Goal: Task Accomplishment & Management: Manage account settings

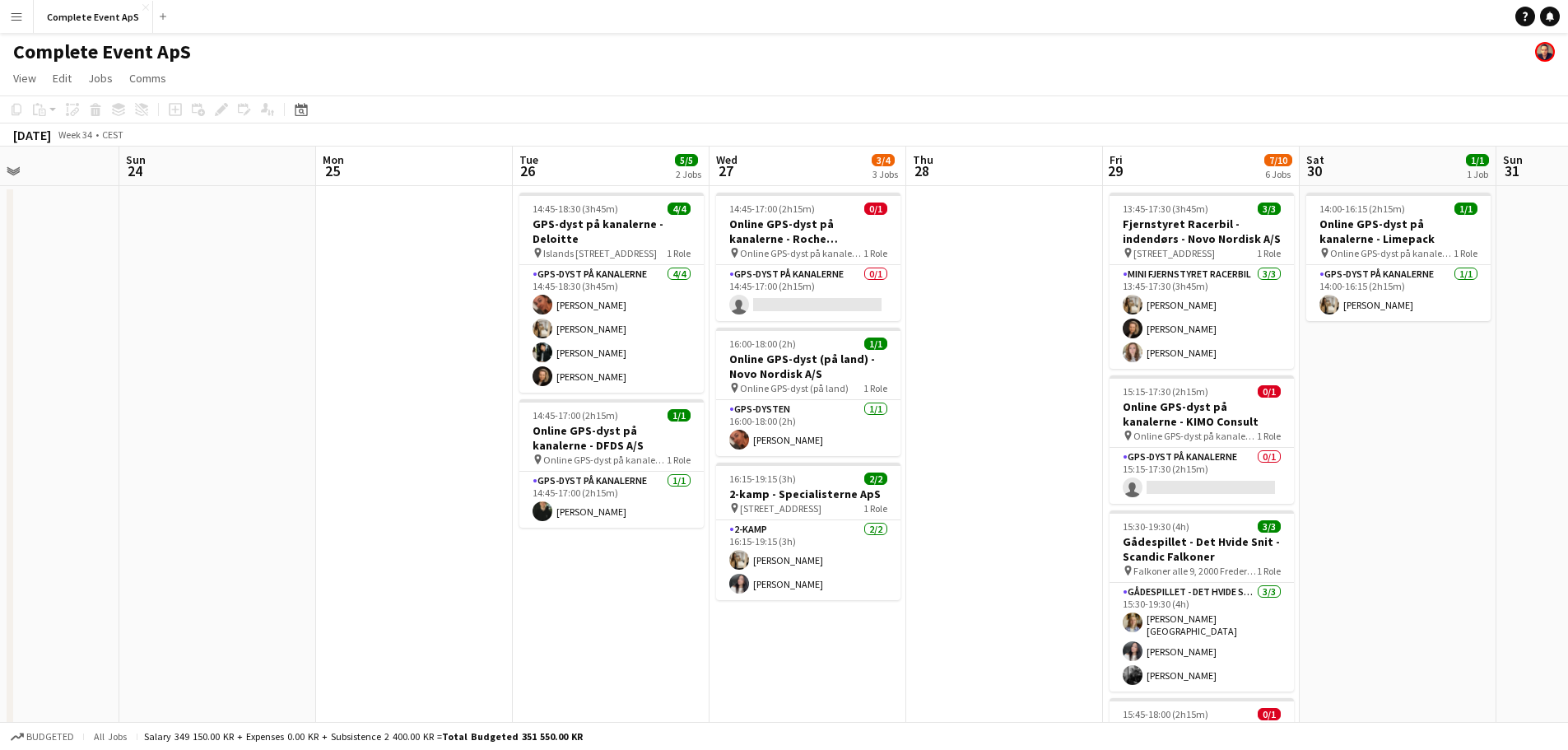
scroll to position [0, 496]
drag, startPoint x: 1204, startPoint y: 476, endPoint x: 127, endPoint y: 388, distance: 1080.6
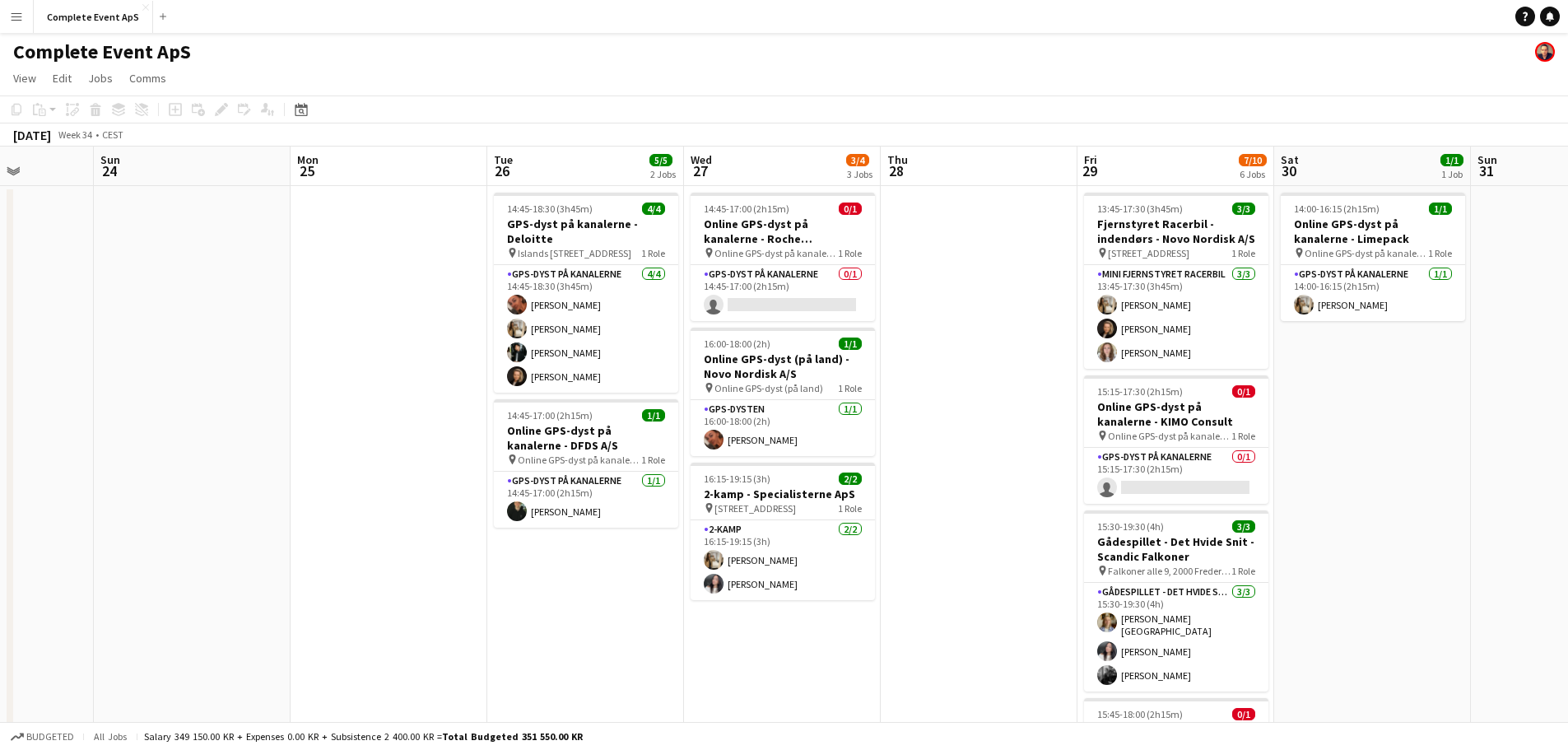
click at [127, 388] on app-calendar-viewport "Thu 21 5/5 2 Jobs Fri 22 4/4 4 Jobs Sat 23 Sun 24 Mon 25 Tue 26 5/5 2 Jobs Wed …" at bounding box center [784, 639] width 1568 height 985
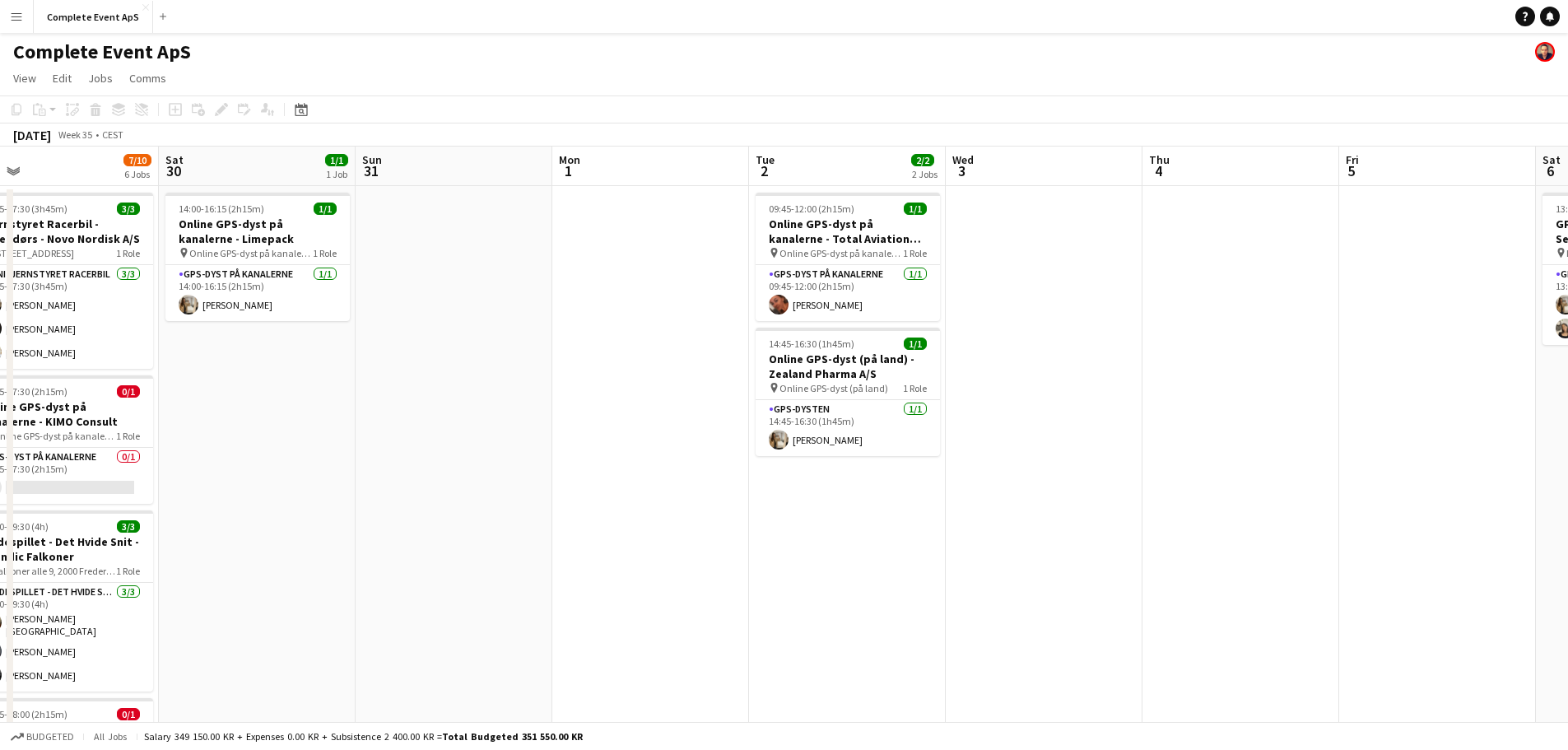
drag, startPoint x: 1156, startPoint y: 464, endPoint x: 460, endPoint y: 389, distance: 700.0
click at [418, 383] on app-calendar-viewport "Tue 26 5/5 2 Jobs Wed 27 3/4 3 Jobs Thu 28 Fri 29 7/10 6 Jobs Sat 30 1/1 1 Job …" at bounding box center [784, 639] width 1568 height 985
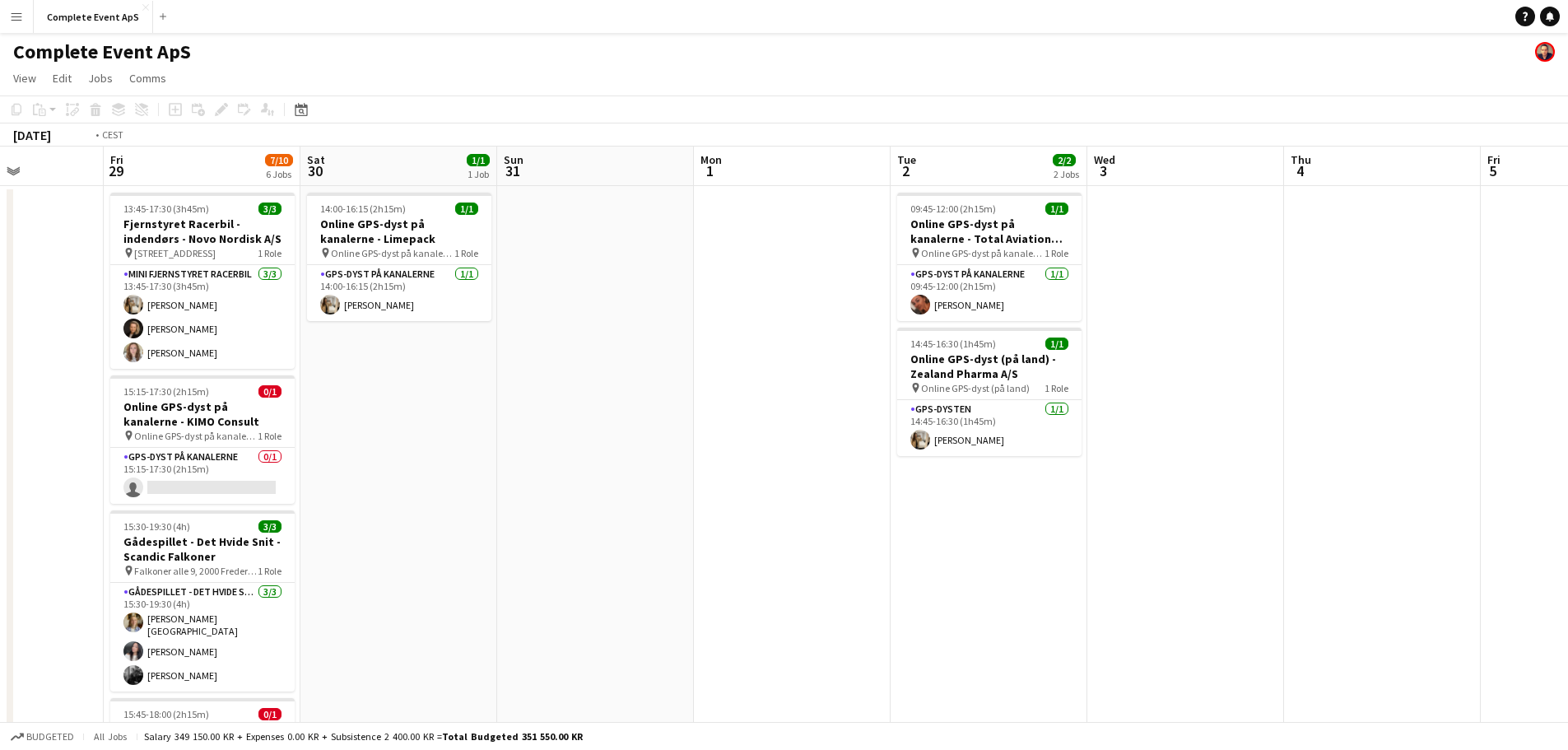
drag, startPoint x: 1120, startPoint y: 487, endPoint x: 259, endPoint y: 454, distance: 861.6
click at [299, 460] on app-calendar-viewport "Tue 26 5/5 2 Jobs Wed 27 3/4 3 Jobs Thu 28 Fri 29 7/10 6 Jobs Sat 30 1/1 1 Job …" at bounding box center [784, 639] width 1568 height 985
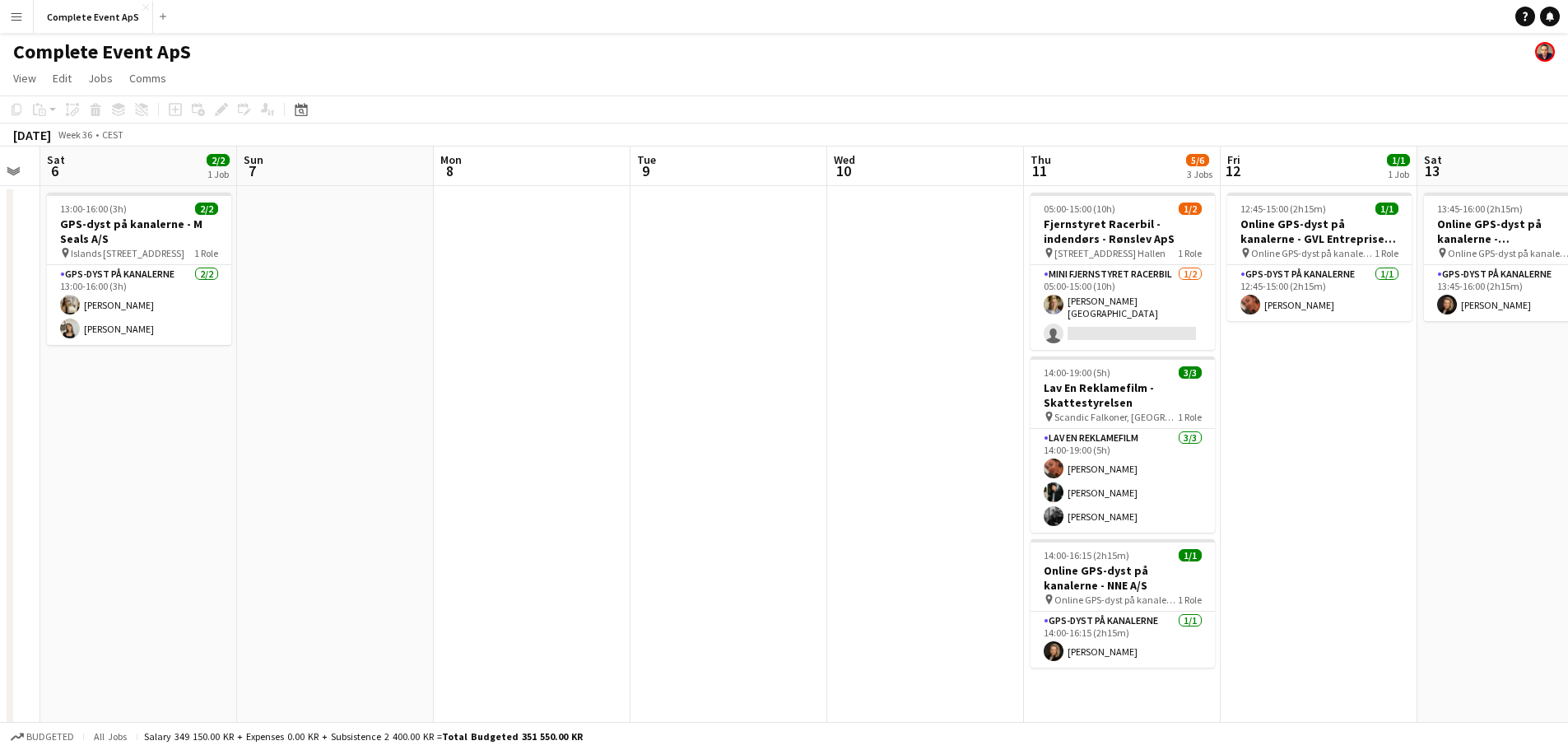
drag, startPoint x: 344, startPoint y: 351, endPoint x: 280, endPoint y: 354, distance: 64.1
click at [138, 341] on app-calendar-viewport "Wed 3 Thu 4 Fri 5 Sat 6 2/2 1 Job Sun 7 Mon 8 Tue 9 Wed 10 Thu 11 5/6 3 Jobs Fr…" at bounding box center [784, 639] width 1568 height 985
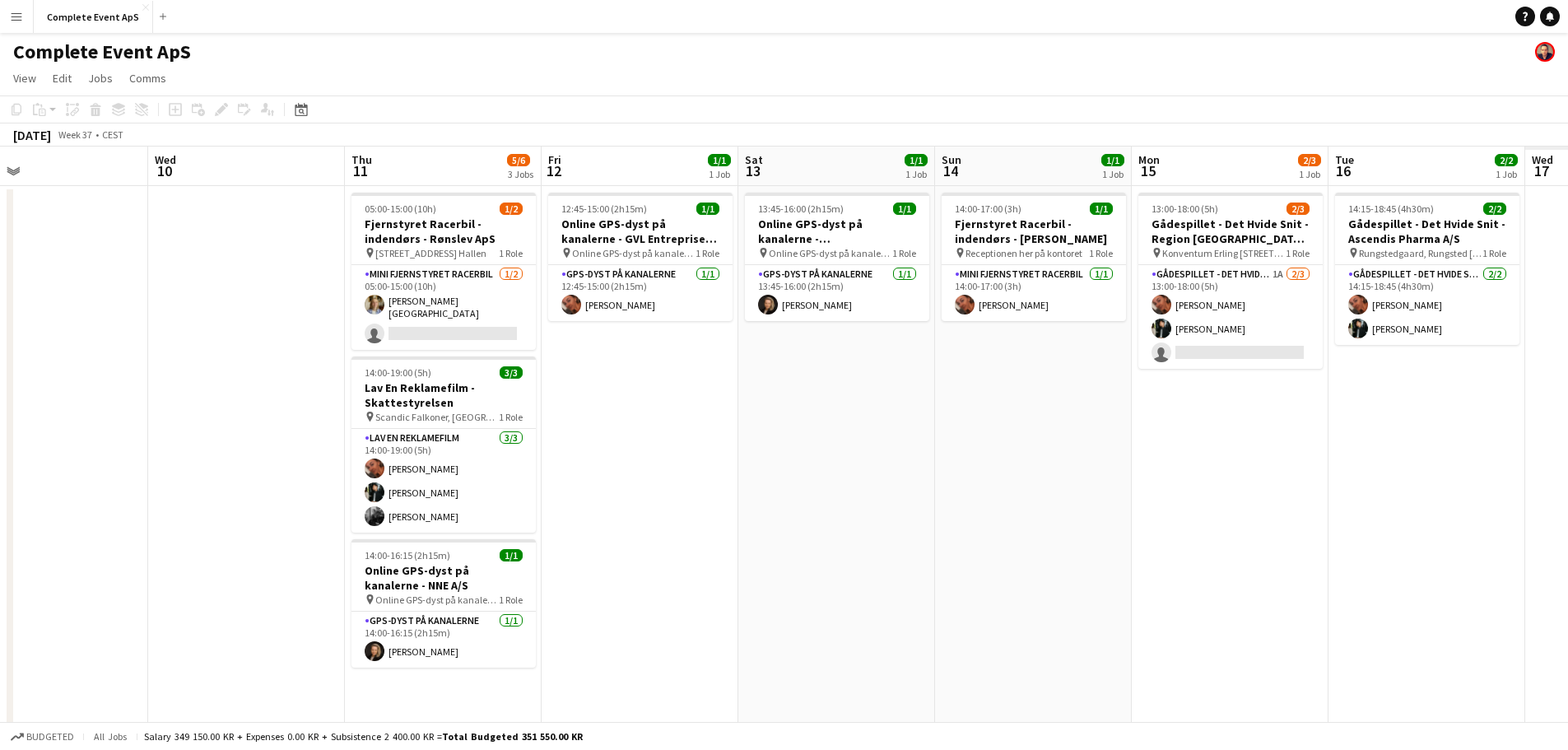
drag, startPoint x: 725, startPoint y: 397, endPoint x: 410, endPoint y: 362, distance: 316.9
click at [410, 365] on app-calendar-viewport "Sat 6 2/2 1 Job Sun 7 Mon 8 Tue 9 Wed 10 Thu 11 5/6 3 Jobs Fri 12 1/1 1 Job Sat…" at bounding box center [784, 639] width 1568 height 985
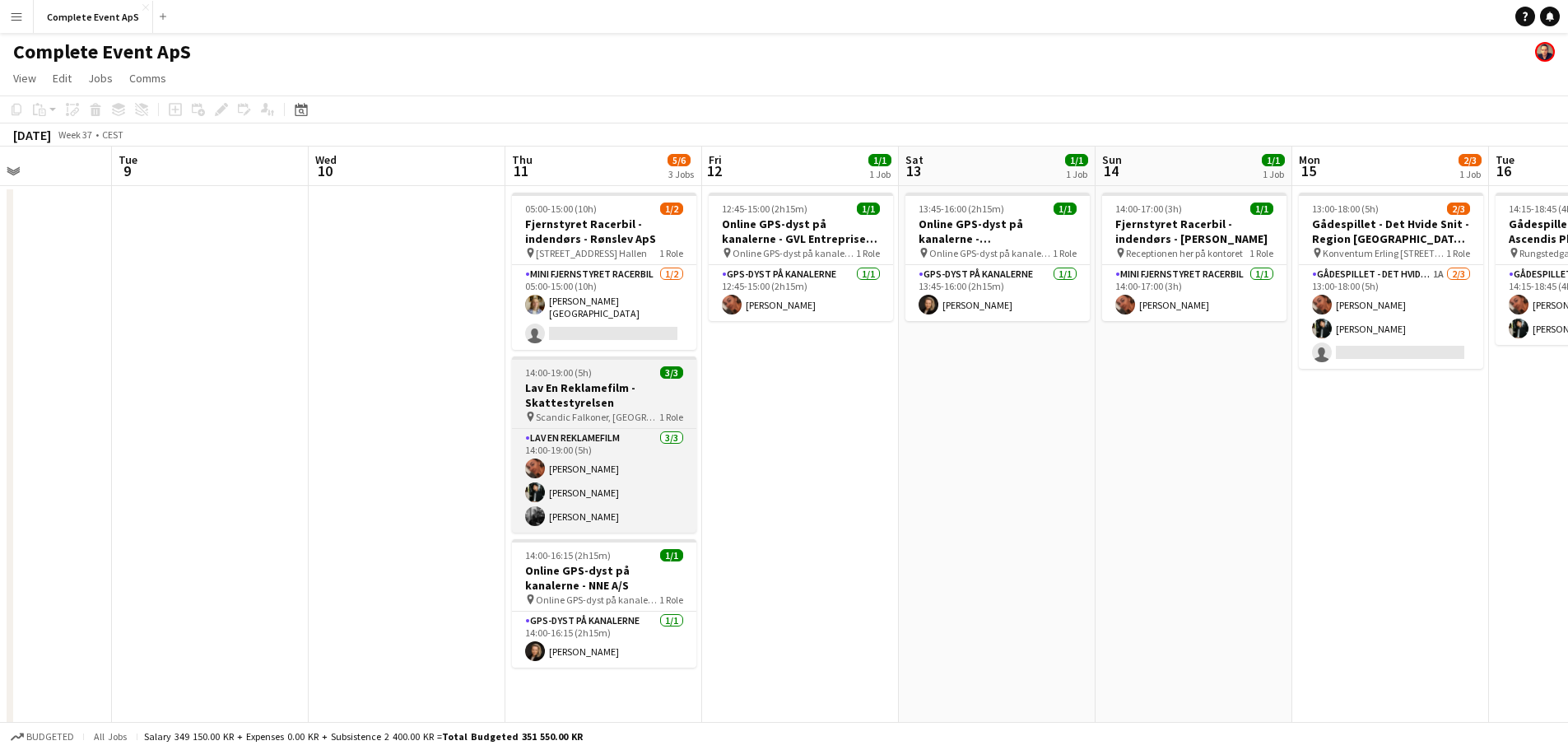
click at [624, 368] on div "14:00-19:00 (5h) 3/3" at bounding box center [605, 372] width 184 height 13
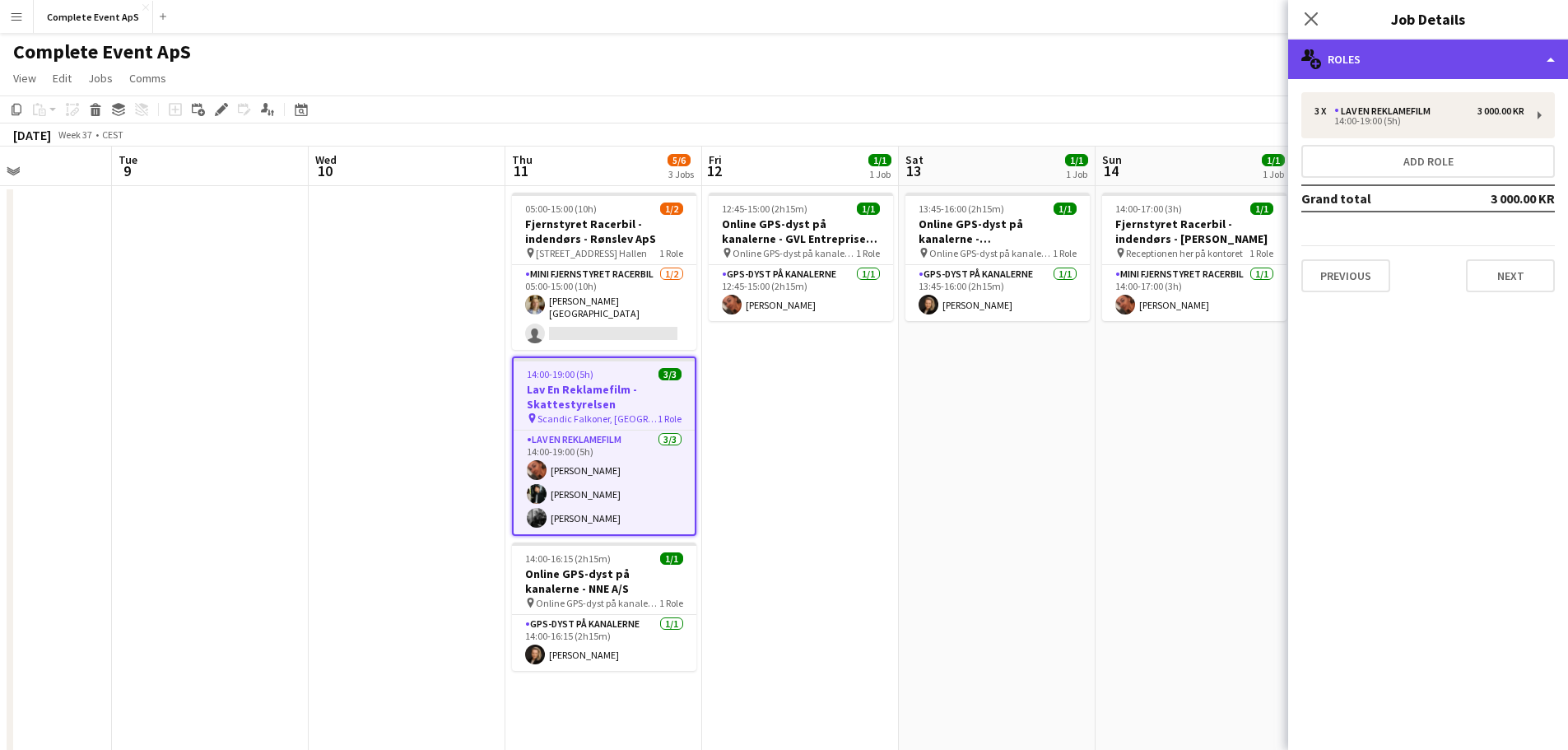
click at [1432, 70] on div "multiple-users-add Roles" at bounding box center [1429, 60] width 280 height 40
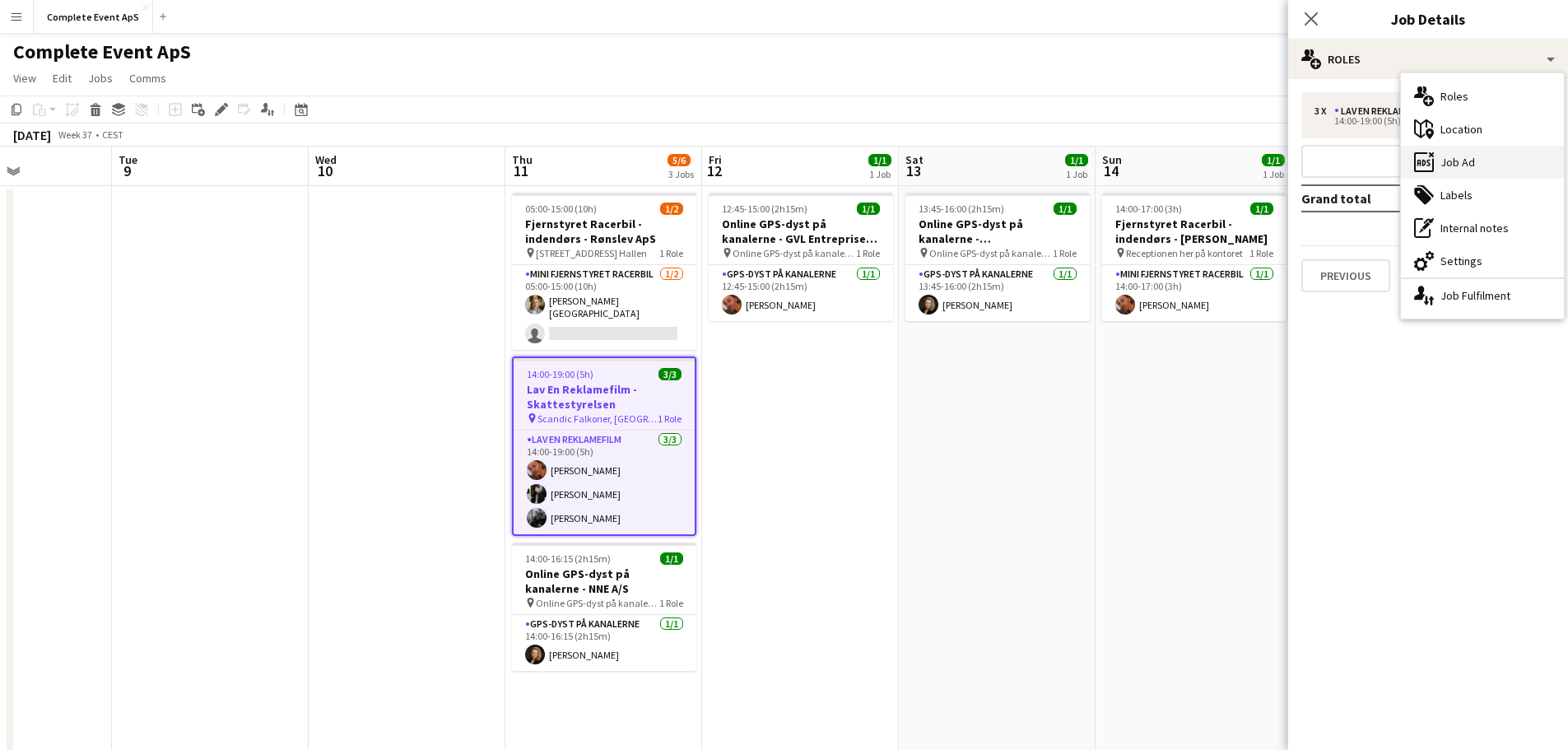
click at [1469, 161] on div "ads-window Job Ad" at bounding box center [1482, 162] width 163 height 33
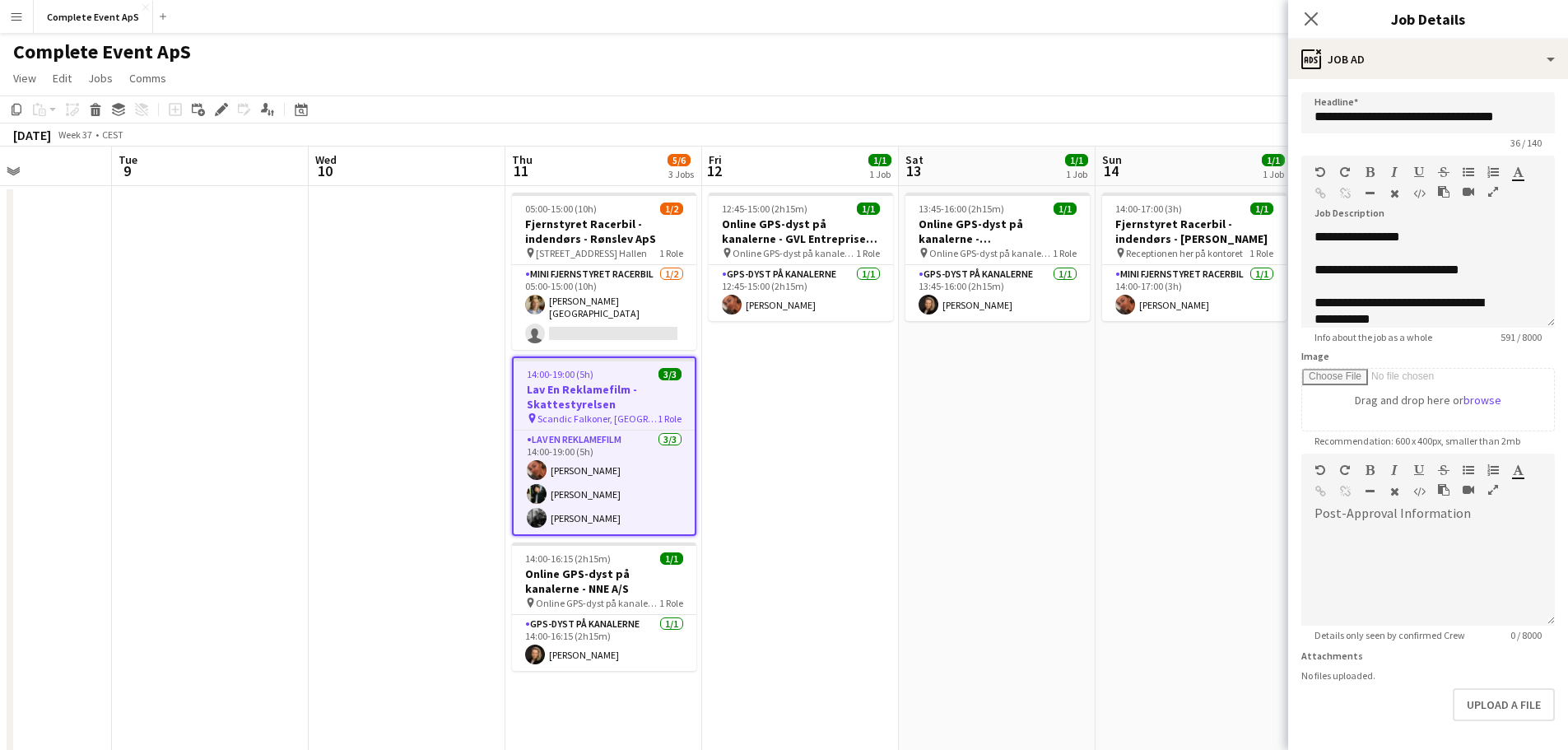
click at [1144, 487] on app-date-cell "14:00-17:00 (3h) 1/1 Fjernstyret Racerbil - indendørs - [PERSON_NAME] pin Recep…" at bounding box center [1194, 659] width 197 height 946
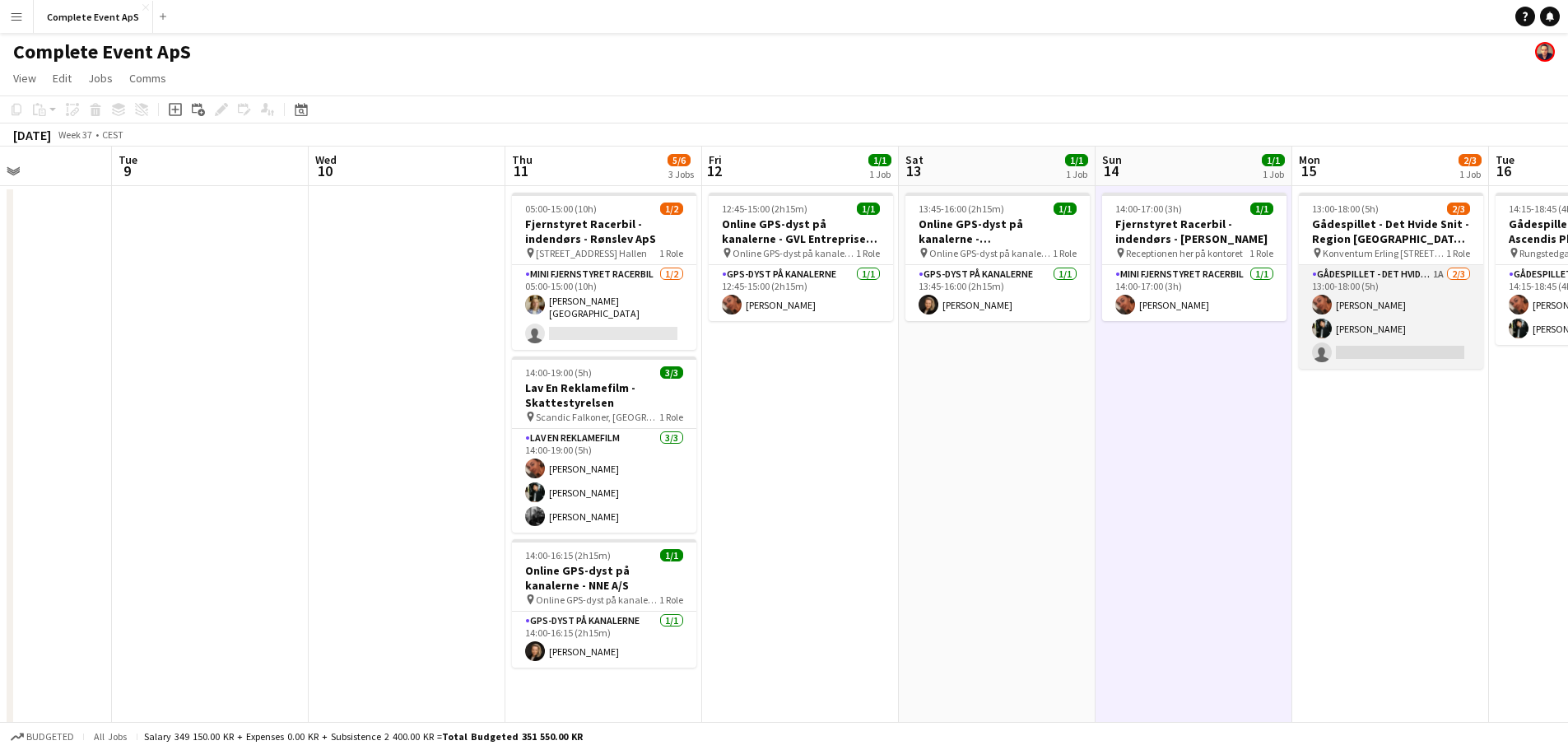
click at [1387, 292] on app-card-role "Gådespillet - Det Hvide Snit 1A [DATE] 13:00-18:00 (5h) [PERSON_NAME] [PERSON_N…" at bounding box center [1391, 316] width 184 height 104
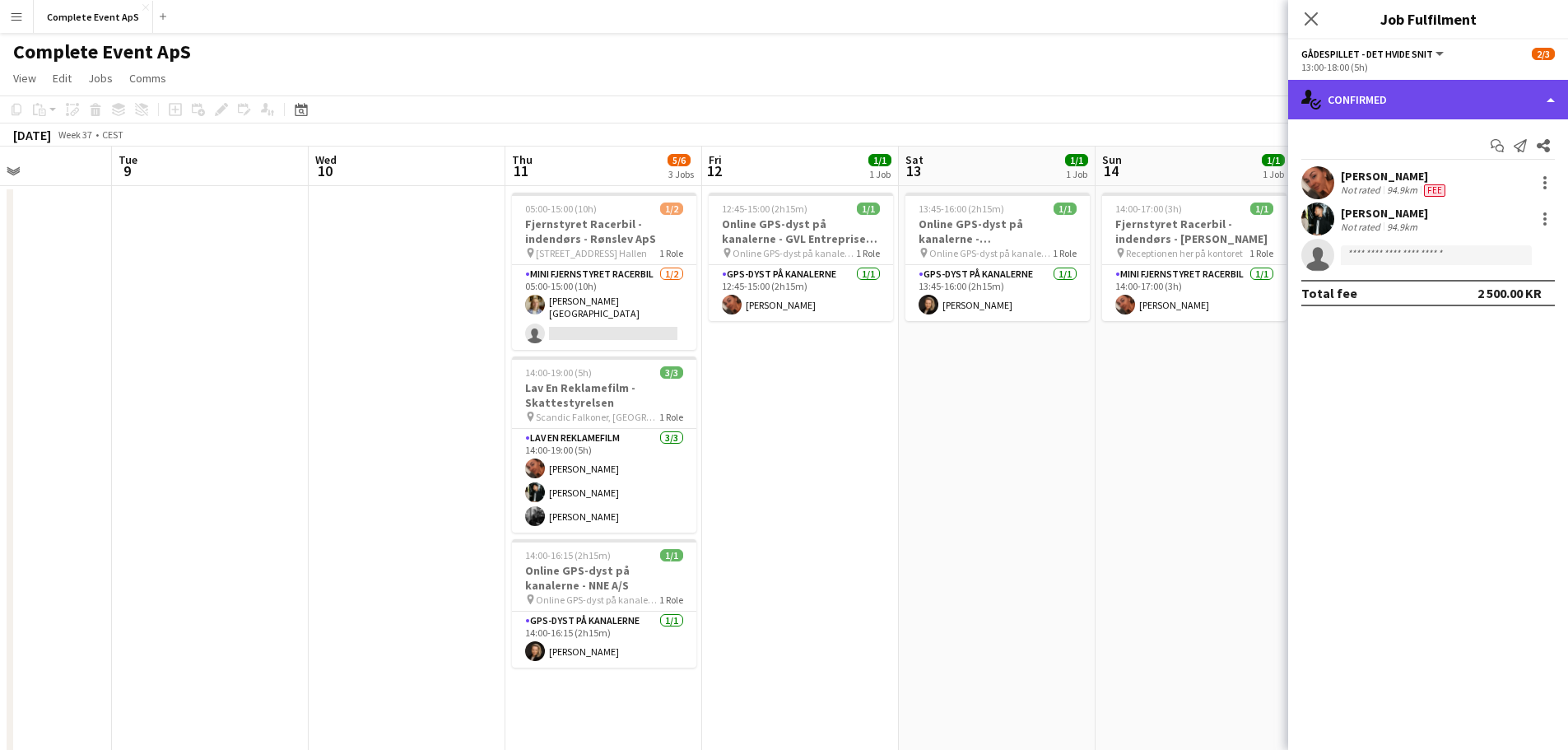
click at [1410, 105] on div "single-neutral-actions-check-2 Confirmed" at bounding box center [1429, 99] width 280 height 40
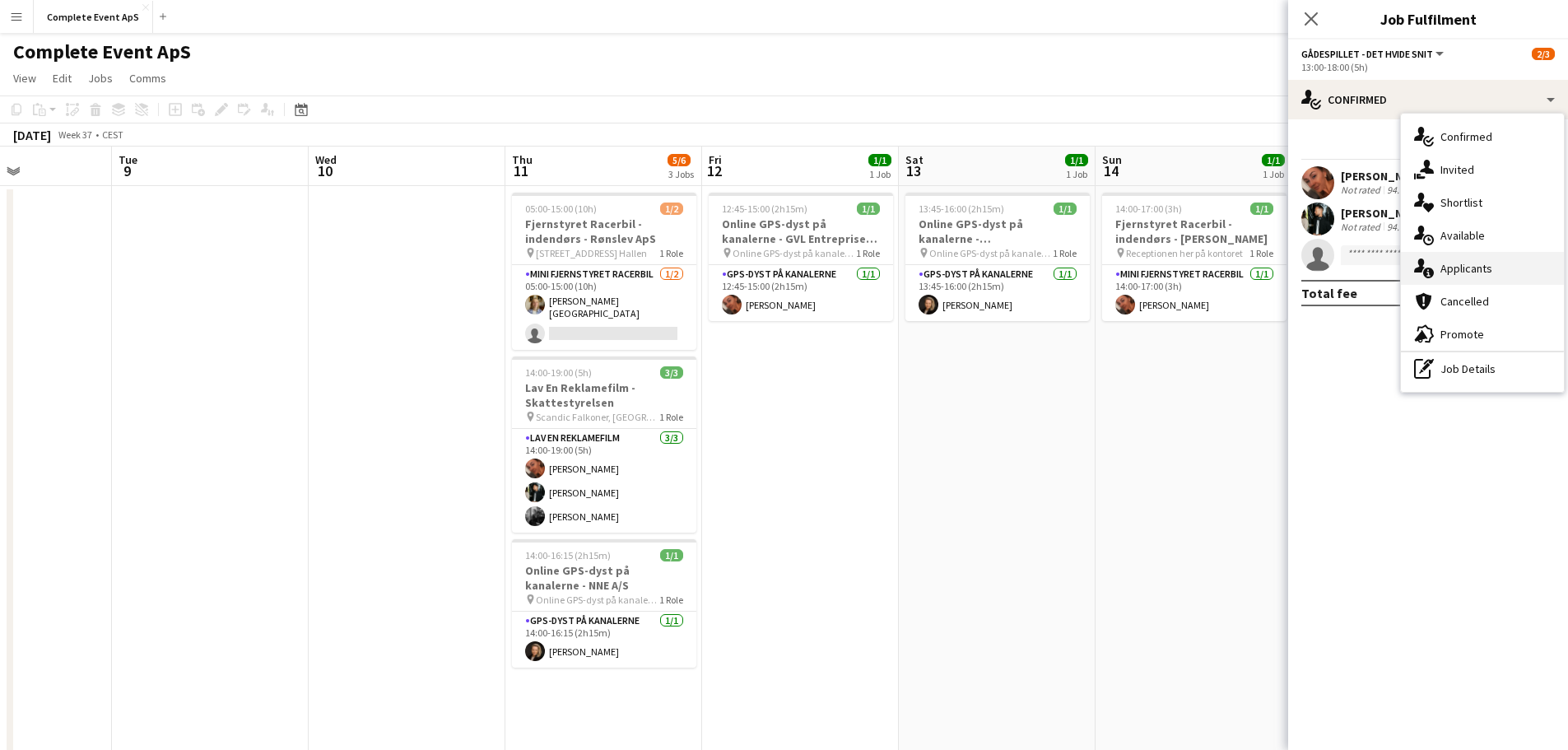
click at [1470, 273] on div "single-neutral-actions-information Applicants" at bounding box center [1482, 268] width 163 height 33
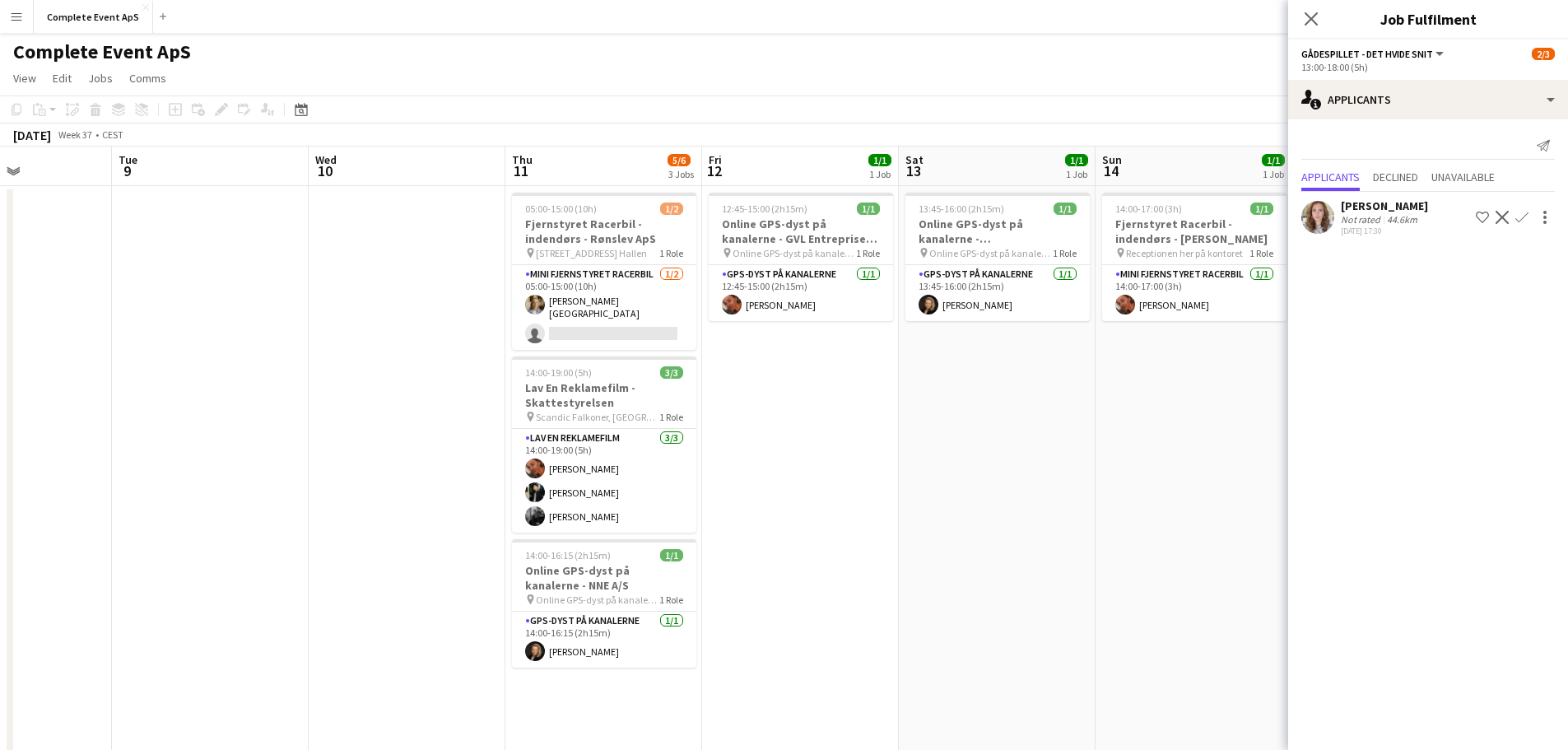
click at [1520, 212] on app-icon "Confirm" at bounding box center [1522, 217] width 14 height 14
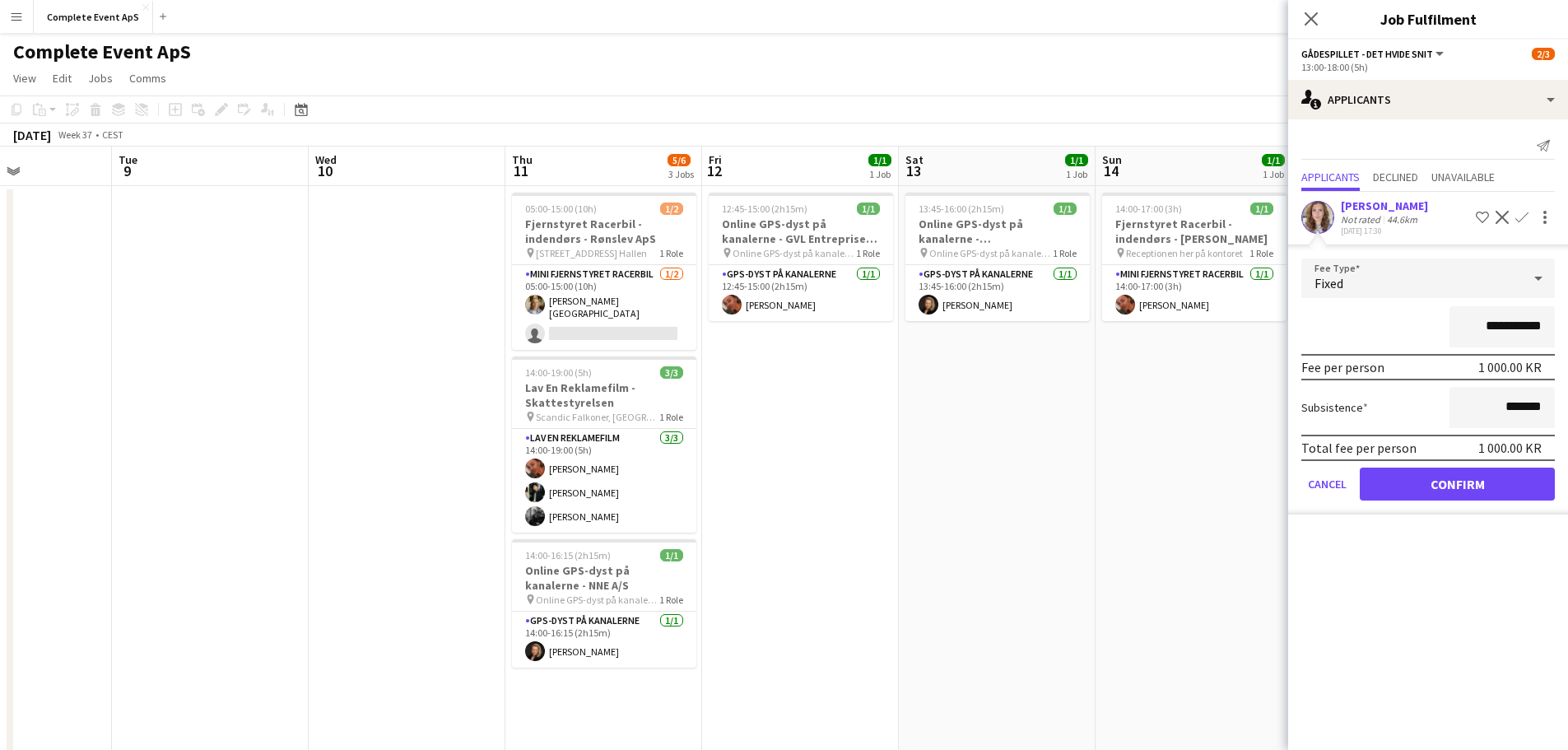
drag, startPoint x: 1482, startPoint y: 323, endPoint x: 1588, endPoint y: 337, distance: 106.9
click at [1568, 337] on html "Menu Boards Boards Boards All jobs Status Workforce Workforce My Workforce Recr…" at bounding box center [784, 579] width 1568 height 1159
type input "******"
click at [1481, 493] on button "Confirm" at bounding box center [1458, 483] width 195 height 33
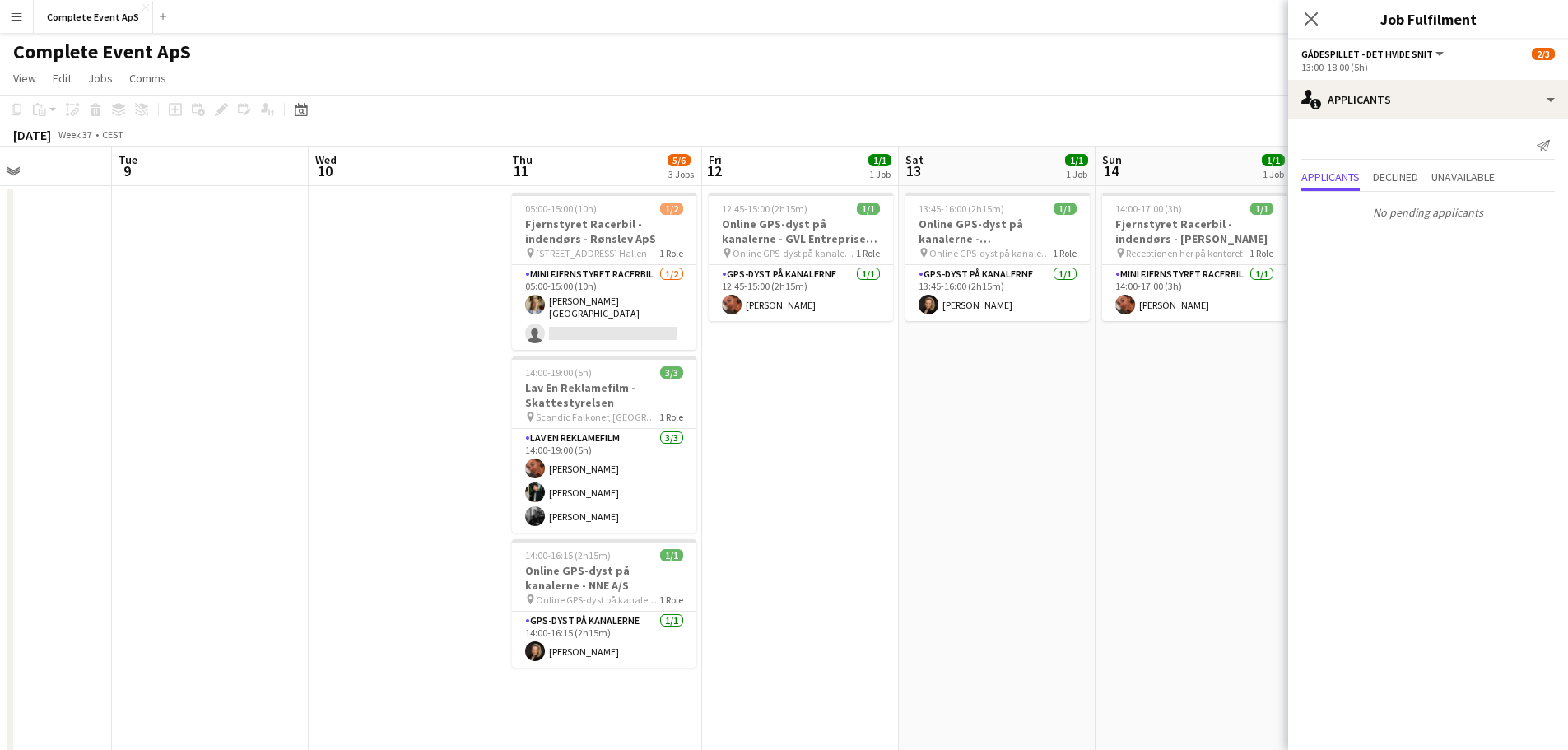
click at [1100, 447] on app-date-cell "14:00-17:00 (3h) 1/1 Fjernstyret Racerbil - indendørs - [PERSON_NAME] pin Recep…" at bounding box center [1194, 659] width 197 height 946
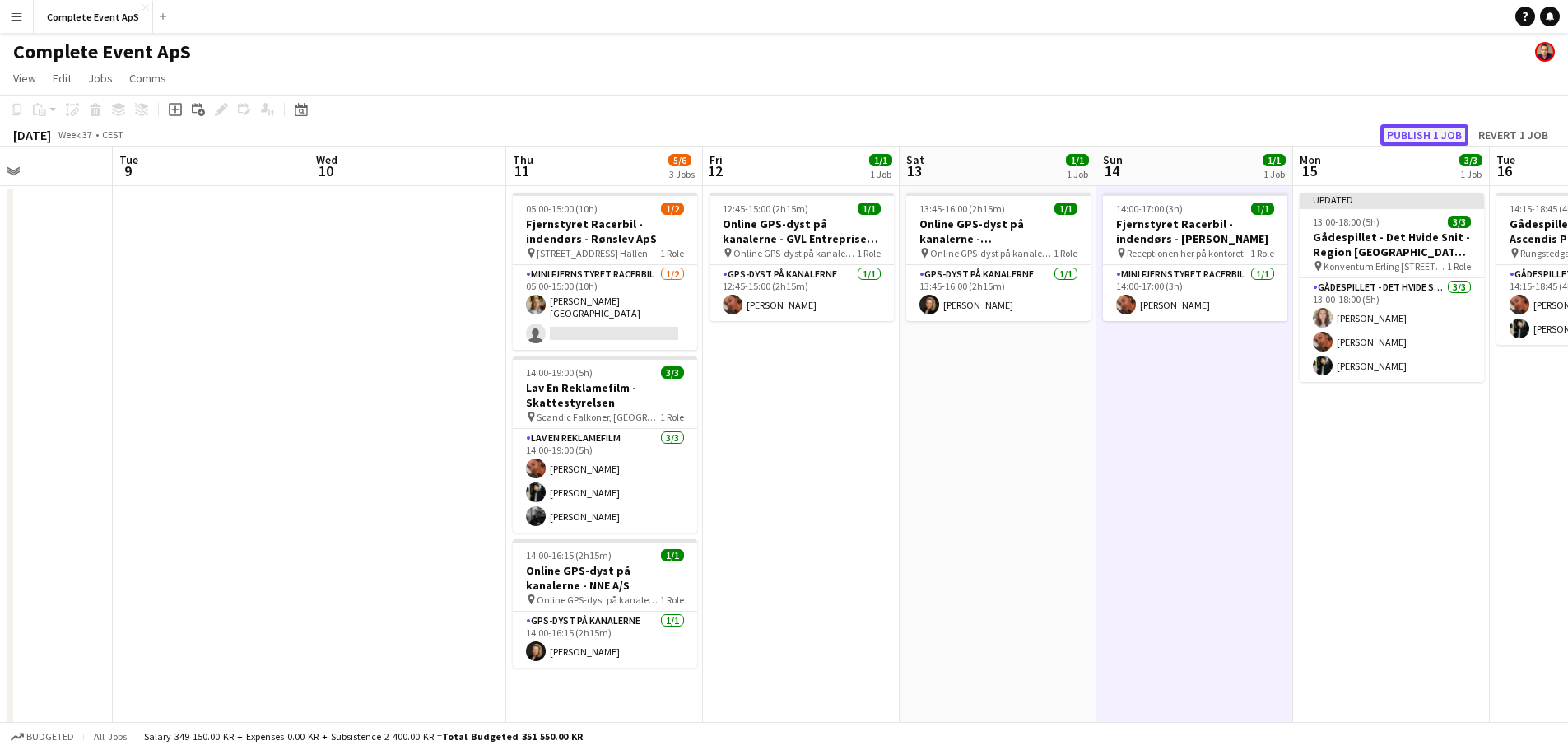
click at [1435, 139] on button "Publish 1 job" at bounding box center [1424, 136] width 88 height 22
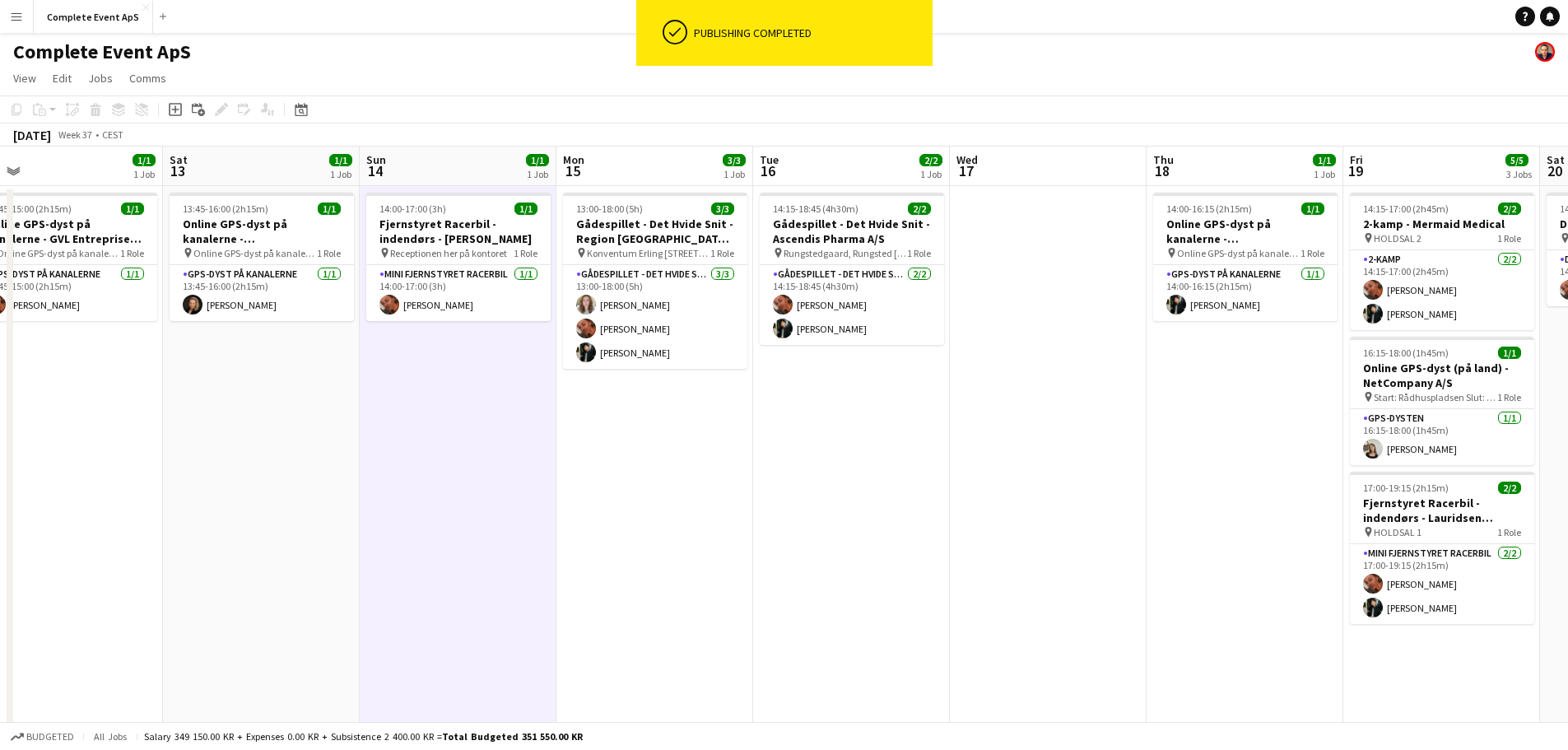
drag, startPoint x: 1444, startPoint y: 509, endPoint x: 714, endPoint y: 498, distance: 730.1
click at [714, 498] on app-calendar-viewport "Tue 9 Wed 10 Thu 11 5/6 3 Jobs Fri 12 1/1 1 Job Sat 13 1/1 1 Job Sun 14 1/1 1 J…" at bounding box center [784, 639] width 1568 height 985
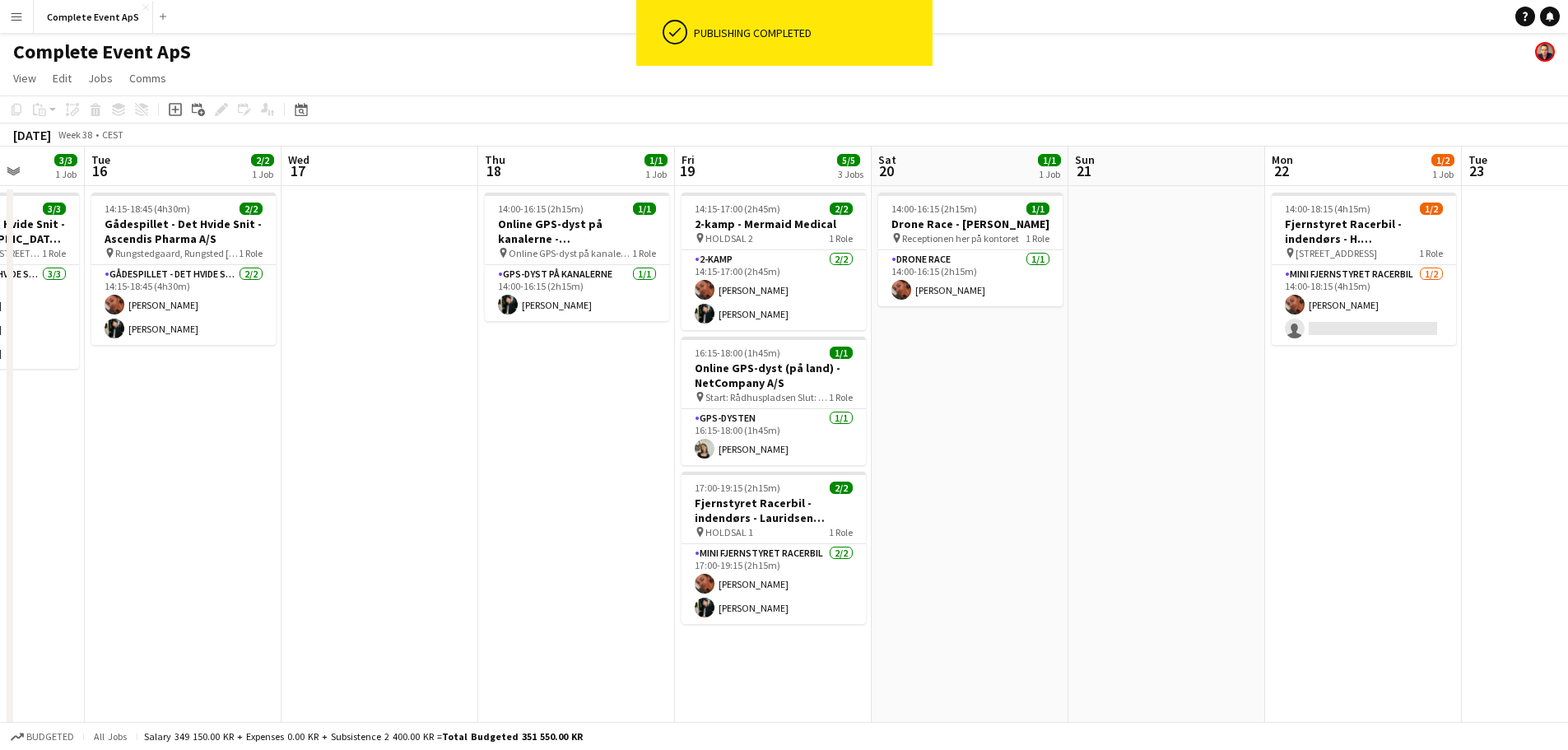
drag, startPoint x: 1165, startPoint y: 539, endPoint x: 496, endPoint y: 513, distance: 669.5
click at [496, 513] on app-calendar-viewport "Sat 13 1/1 1 Job Sun 14 1/1 1 Job Mon 15 3/3 1 Job Tue 16 2/2 1 Job Wed 17 Thu …" at bounding box center [784, 639] width 1568 height 985
drag, startPoint x: 1195, startPoint y: 517, endPoint x: 336, endPoint y: 492, distance: 859.4
click at [267, 485] on app-calendar-viewport "Sat 13 1/1 1 Job Sun 14 1/1 1 Job Mon 15 3/3 1 Job Tue 16 2/2 1 Job Wed 17 Thu …" at bounding box center [784, 639] width 1568 height 985
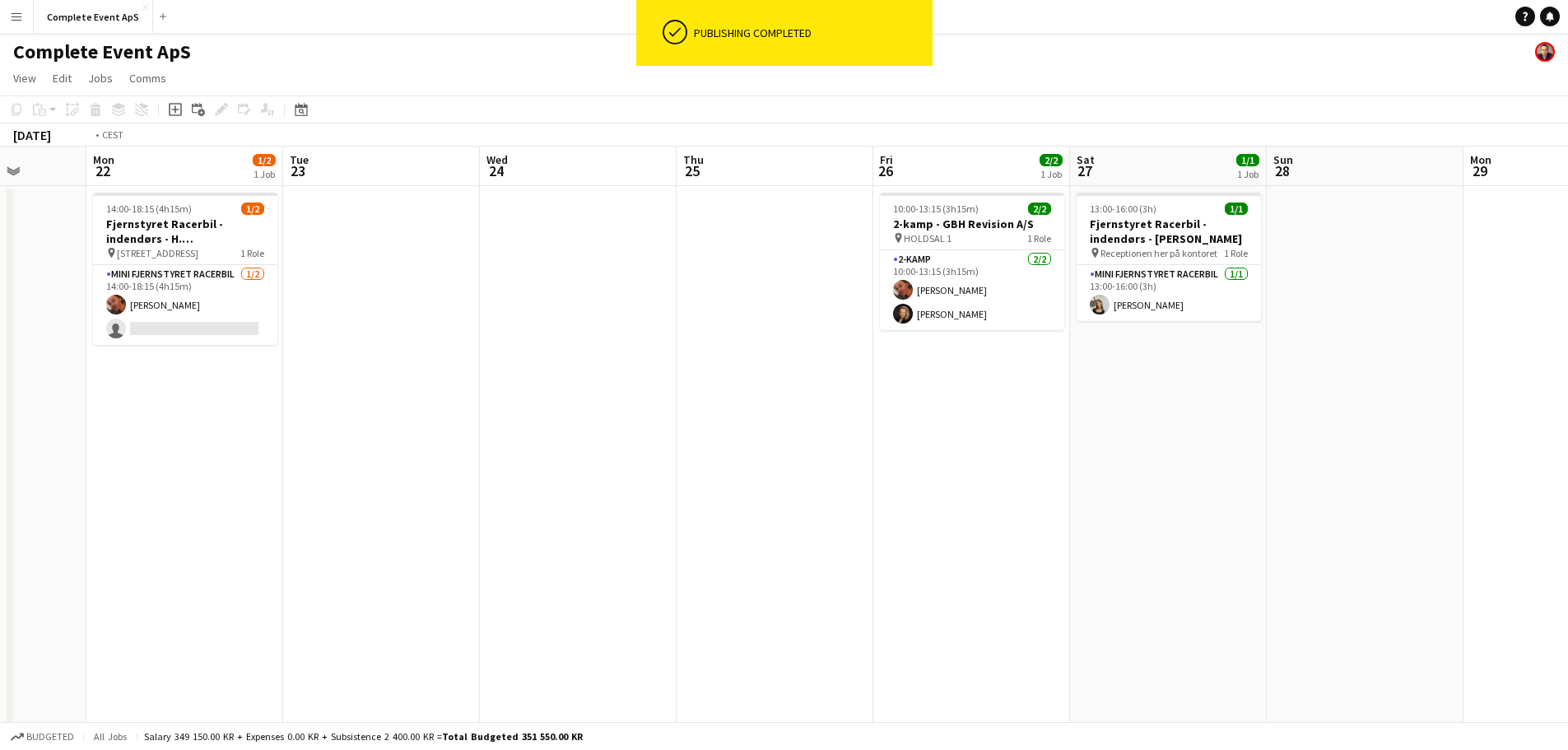
drag, startPoint x: 958, startPoint y: 531, endPoint x: 259, endPoint y: 495, distance: 699.9
click at [259, 495] on app-calendar-viewport "Thu 18 1/1 1 Job Fri 19 5/5 3 Jobs Sat 20 1/1 1 Job Sun 21 Mon 22 1/2 1 Job Tue…" at bounding box center [784, 639] width 1568 height 985
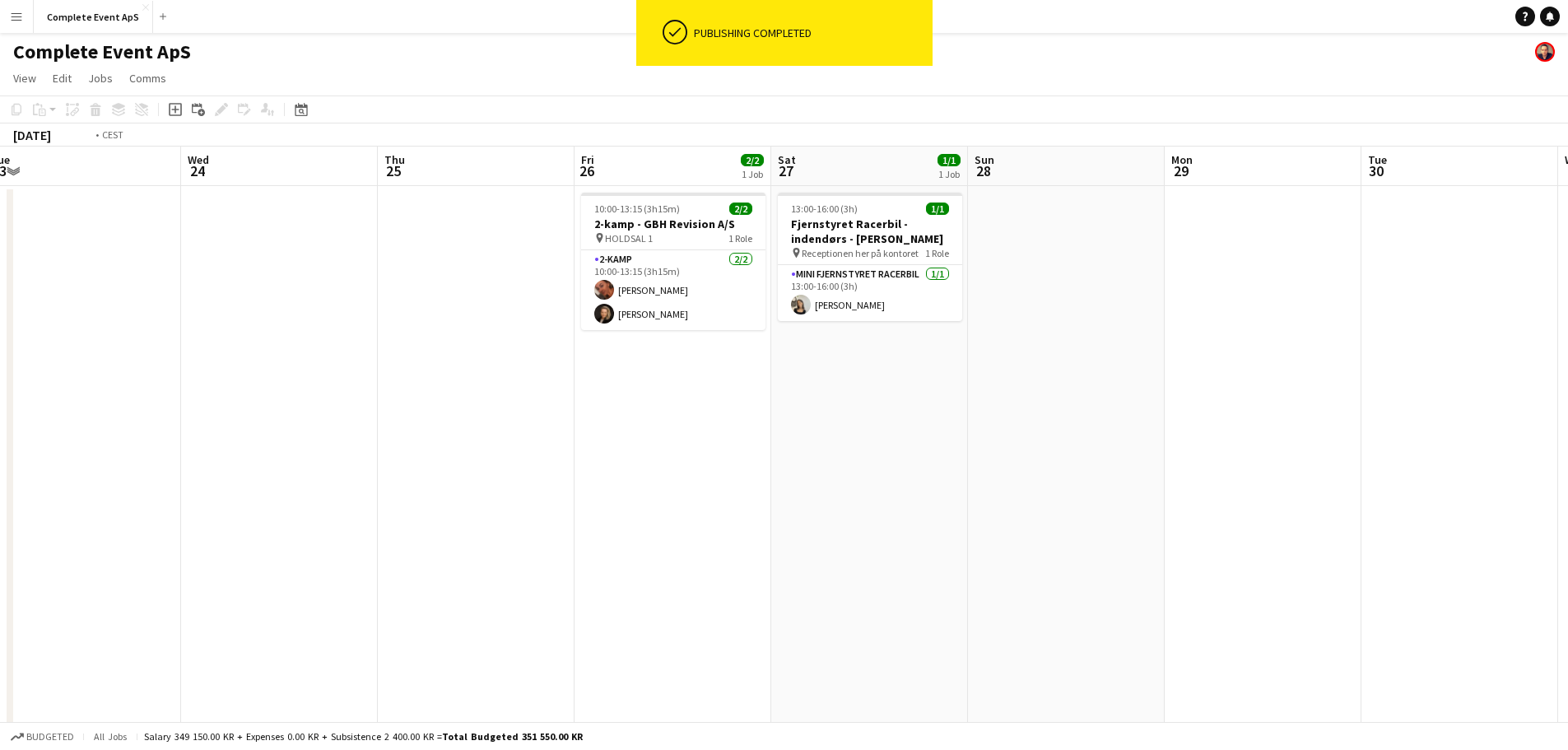
click at [1153, 500] on app-calendar-viewport "Sun 21 Mon 22 1/2 1 Job Tue 23 Wed 24 Thu 25 Fri 26 2/2 1 Job Sat 27 1/1 1 Job …" at bounding box center [784, 639] width 1568 height 985
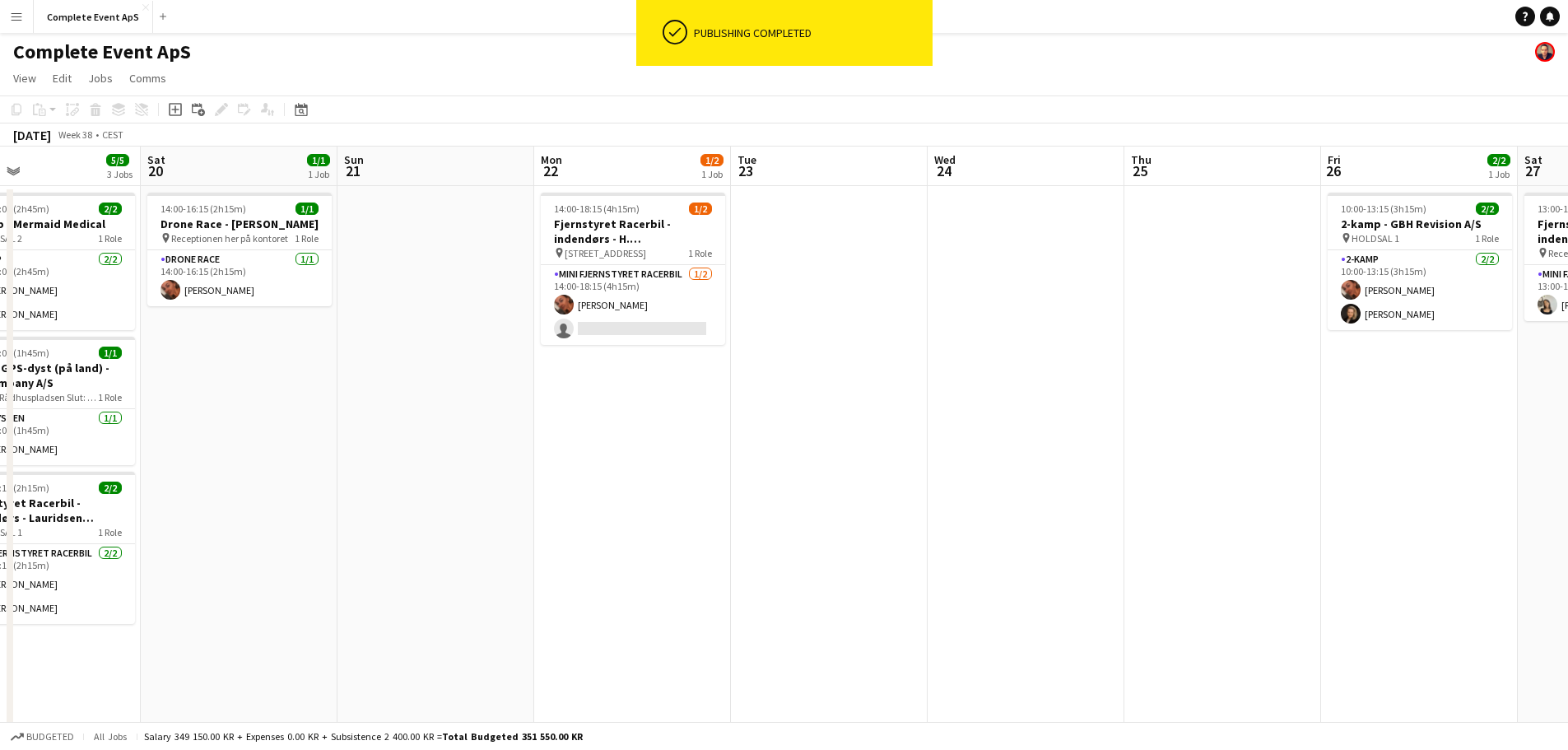
drag, startPoint x: 448, startPoint y: 488, endPoint x: 510, endPoint y: 504, distance: 64.0
click at [1009, 507] on app-calendar-viewport "Wed 17 Thu 18 1/1 1 Job Fri 19 5/5 3 Jobs Sat 20 1/1 1 Job Sun 21 Mon 22 1/2 1 …" at bounding box center [784, 639] width 1568 height 985
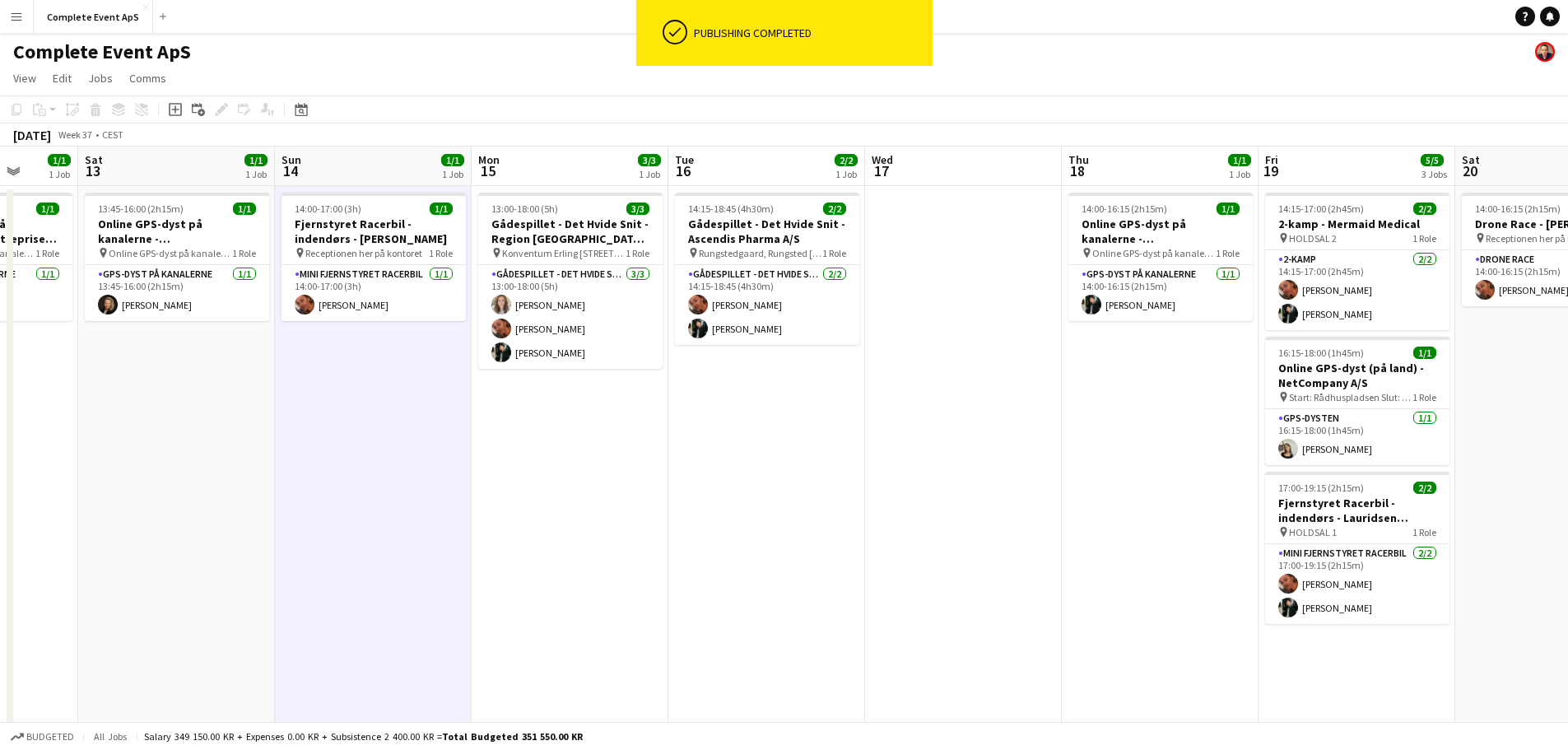
drag, startPoint x: 829, startPoint y: 513, endPoint x: 772, endPoint y: 514, distance: 57.0
click at [1033, 520] on app-calendar-viewport "Thu 11 5/6 3 Jobs Fri 12 1/1 1 Job Sat 13 1/1 1 Job Sun 14 1/1 1 Job Mon 15 3/3…" at bounding box center [784, 639] width 1568 height 985
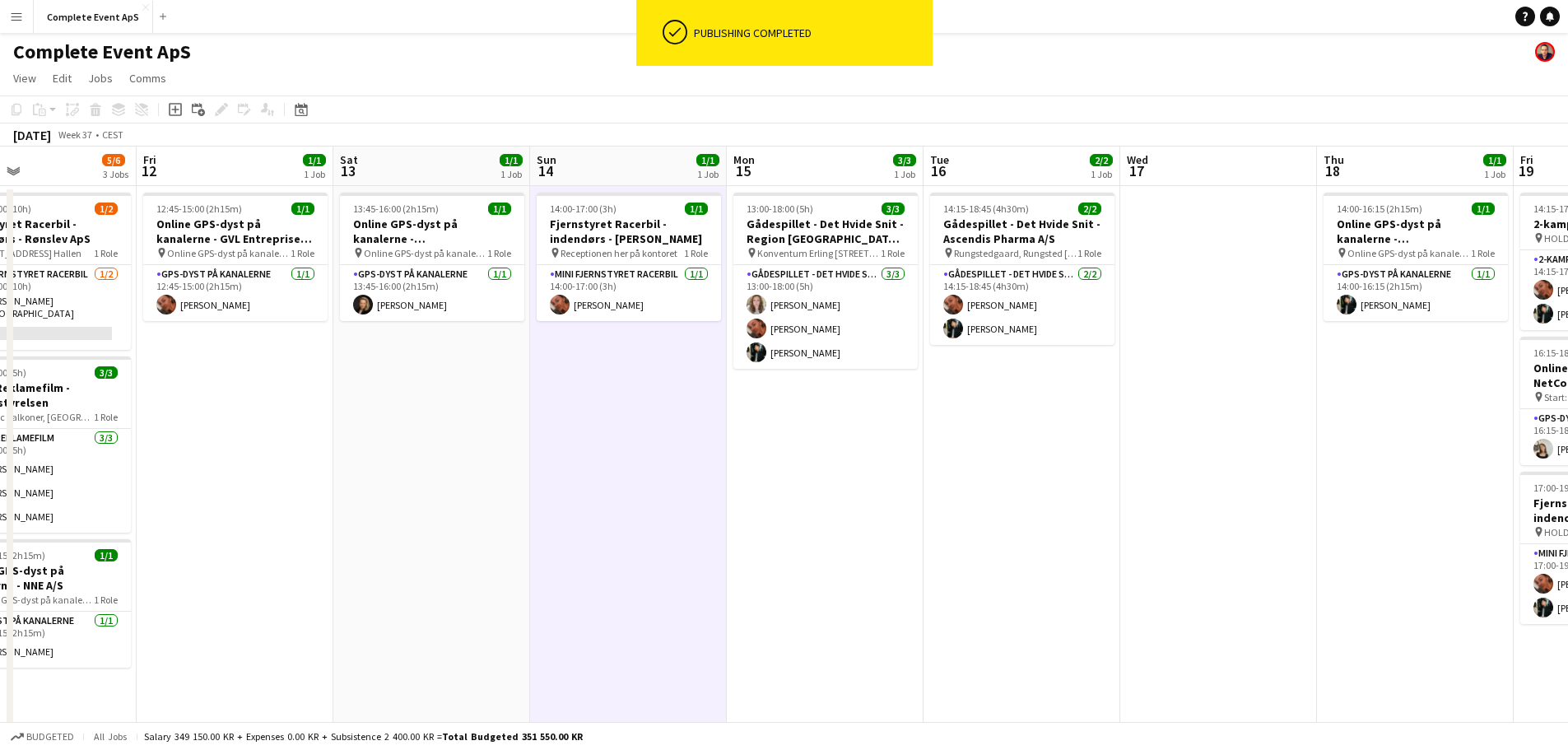
drag, startPoint x: 266, startPoint y: 482, endPoint x: 836, endPoint y: 531, distance: 572.1
click at [819, 530] on app-calendar-viewport "Tue 9 Wed 10 Thu 11 5/6 3 Jobs Fri 12 1/1 1 Job Sat 13 1/1 1 Job Sun 14 1/1 1 J…" at bounding box center [784, 639] width 1568 height 985
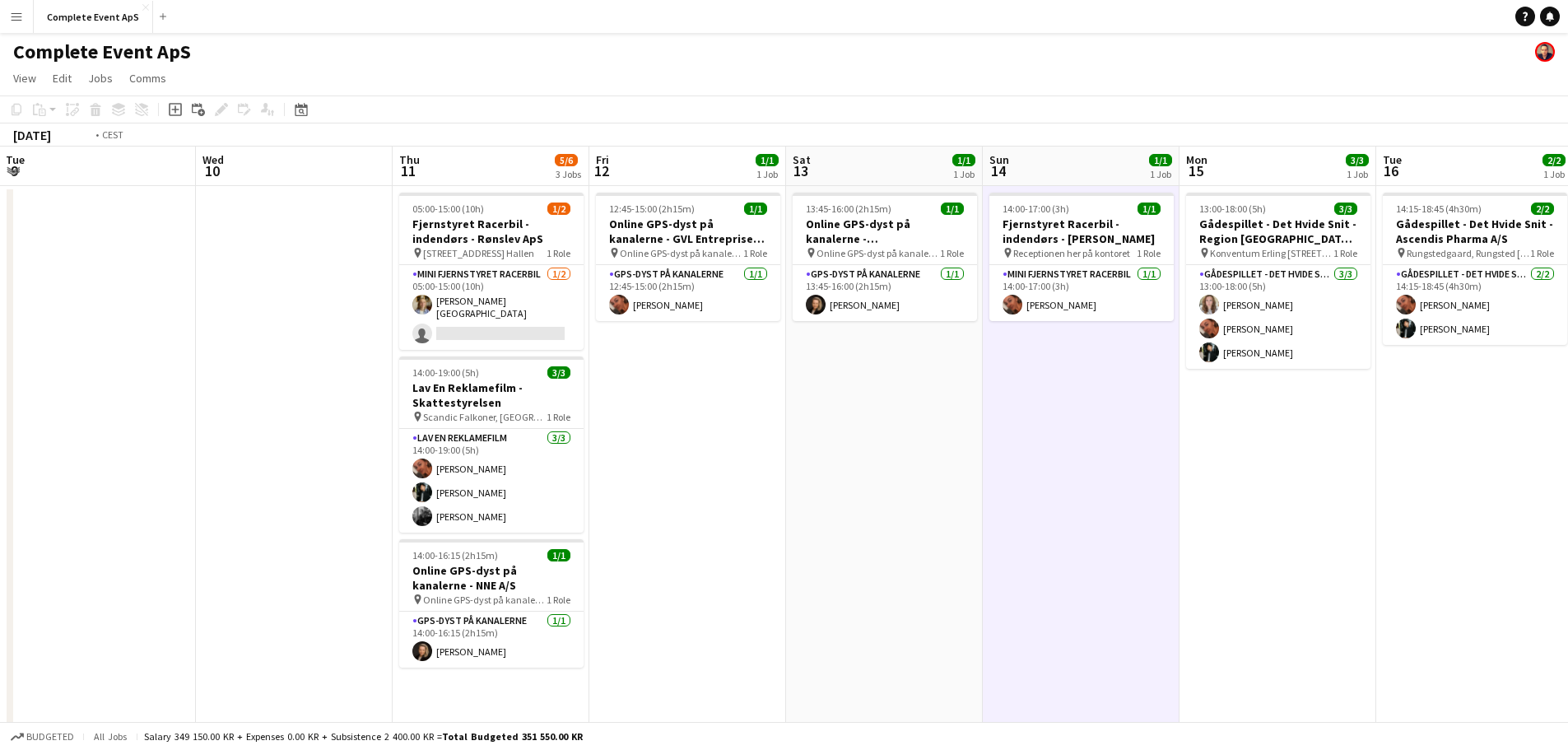
click at [922, 525] on app-calendar-viewport "Sun 7 Mon 8 Tue 9 Wed 10 Thu 11 5/6 3 Jobs Fri 12 1/1 1 Job Sat 13 1/1 1 Job Su…" at bounding box center [784, 639] width 1568 height 985
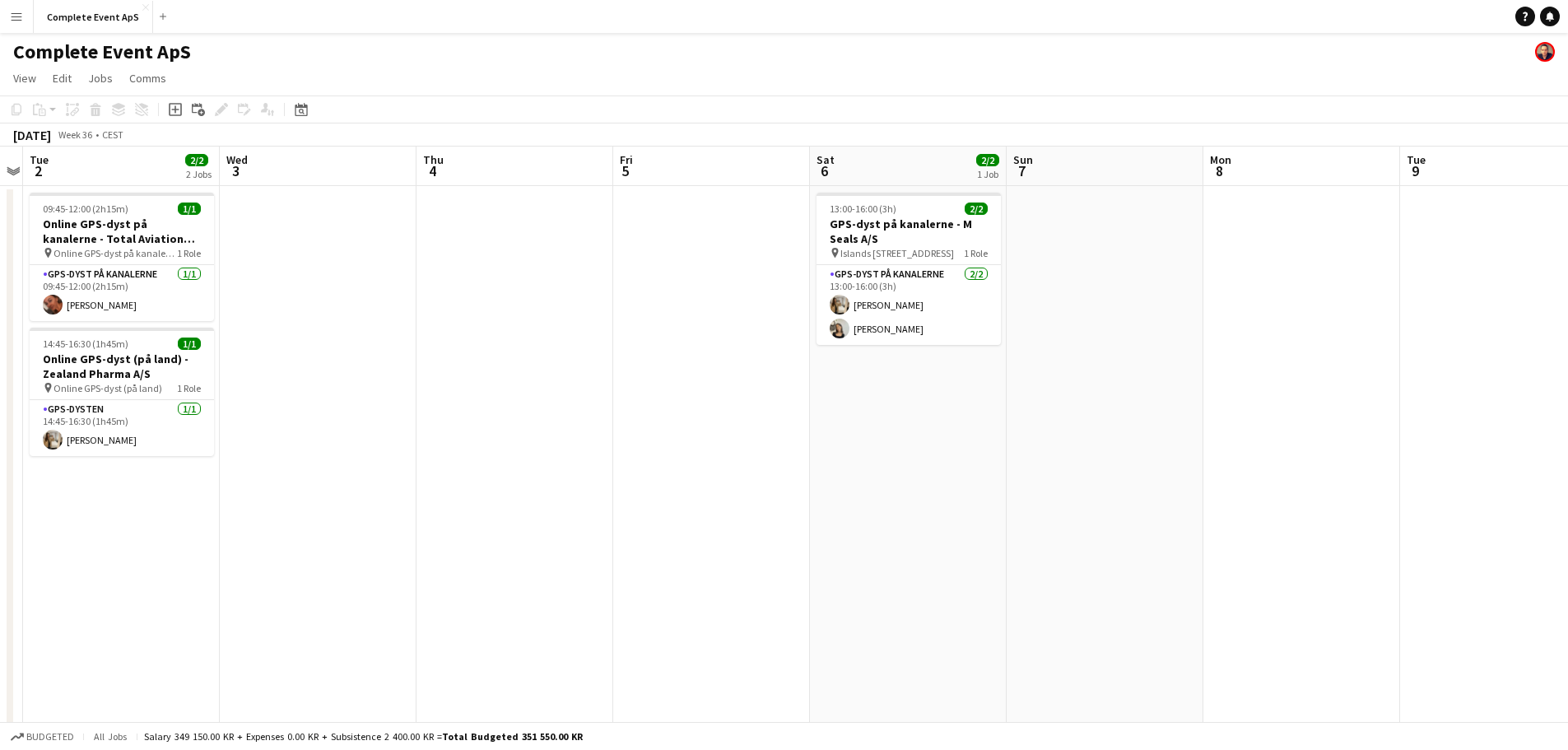
drag, startPoint x: 581, startPoint y: 502, endPoint x: 803, endPoint y: 513, distance: 222.3
click at [878, 522] on app-calendar-viewport "Sun 31 Mon 1 Tue 2 2/2 2 Jobs Wed 3 Thu 4 Fri 5 Sat 6 2/2 1 Job Sun 7 Mon 8 Tue…" at bounding box center [784, 639] width 1568 height 985
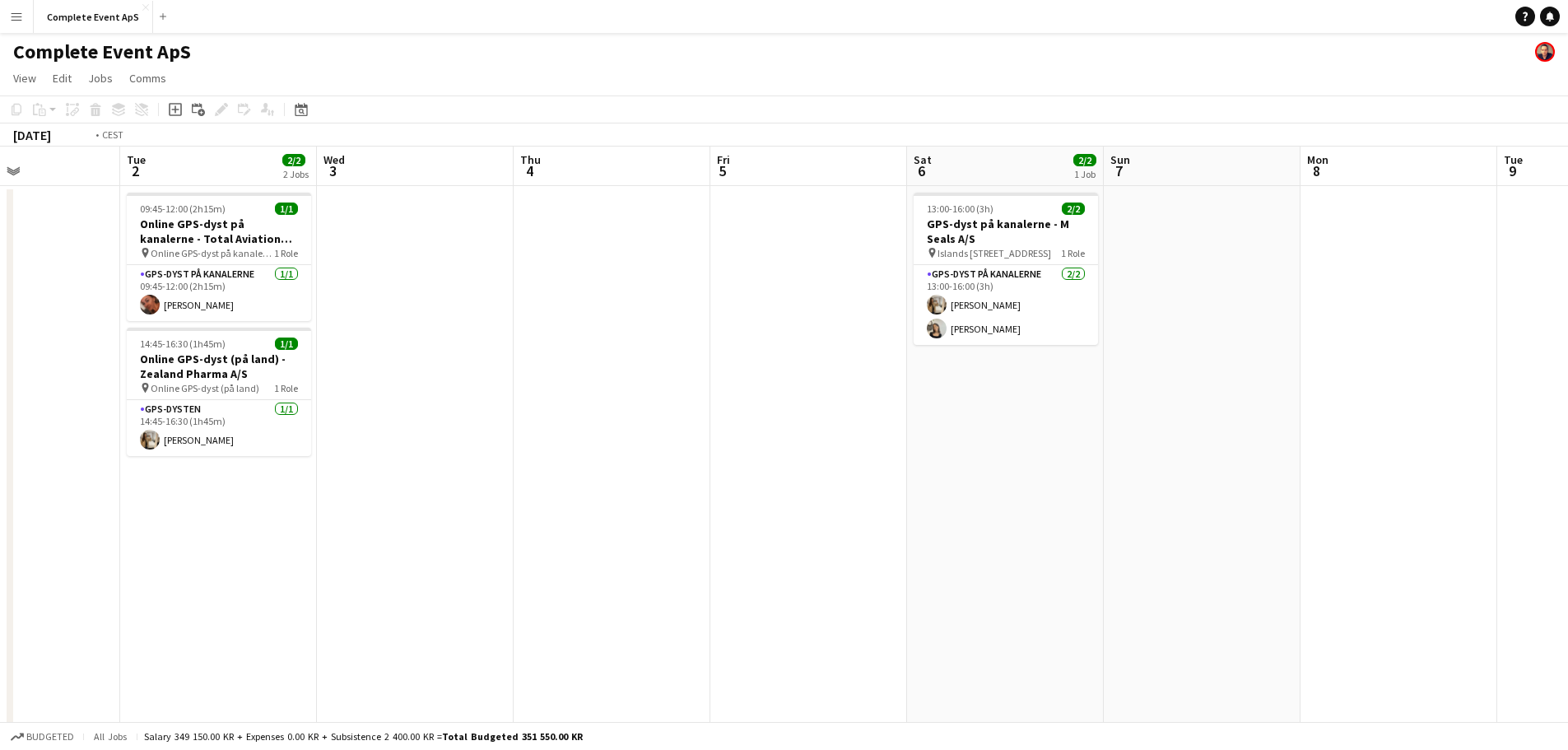
drag, startPoint x: 216, startPoint y: 459, endPoint x: 996, endPoint y: 540, distance: 784.2
click at [935, 531] on app-calendar-viewport "Sat 30 1/1 1 Job Sun 31 Mon 1 Tue 2 2/2 2 Jobs Wed 3 Thu 4 Fri 5 Sat 6 2/2 1 Jo…" at bounding box center [784, 639] width 1568 height 985
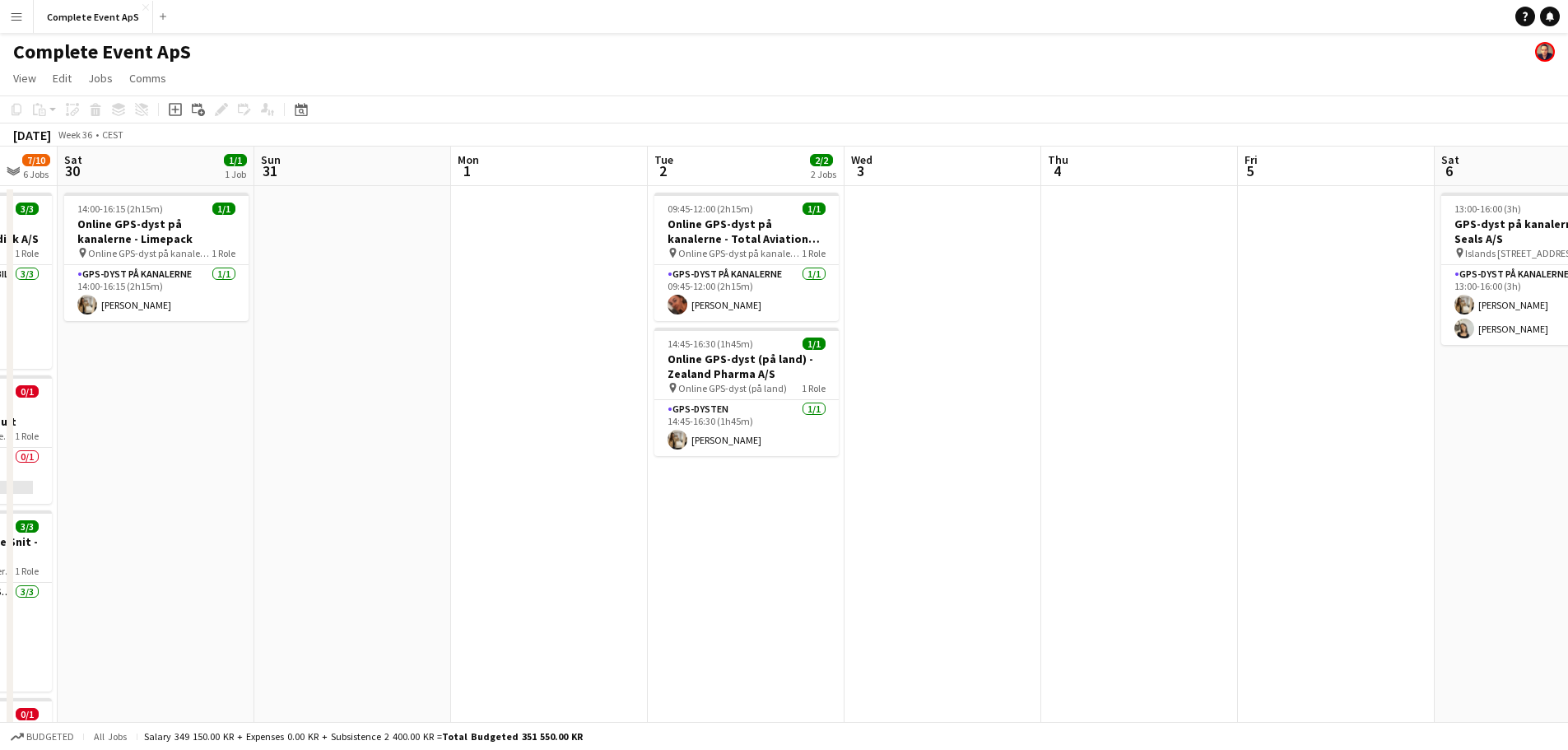
click at [754, 520] on app-calendar-viewport "Wed 27 3/4 3 Jobs Thu 28 Fri 29 7/10 6 Jobs Sat 30 1/1 1 Job Sun 31 Mon 1 Tue 2…" at bounding box center [784, 639] width 1568 height 985
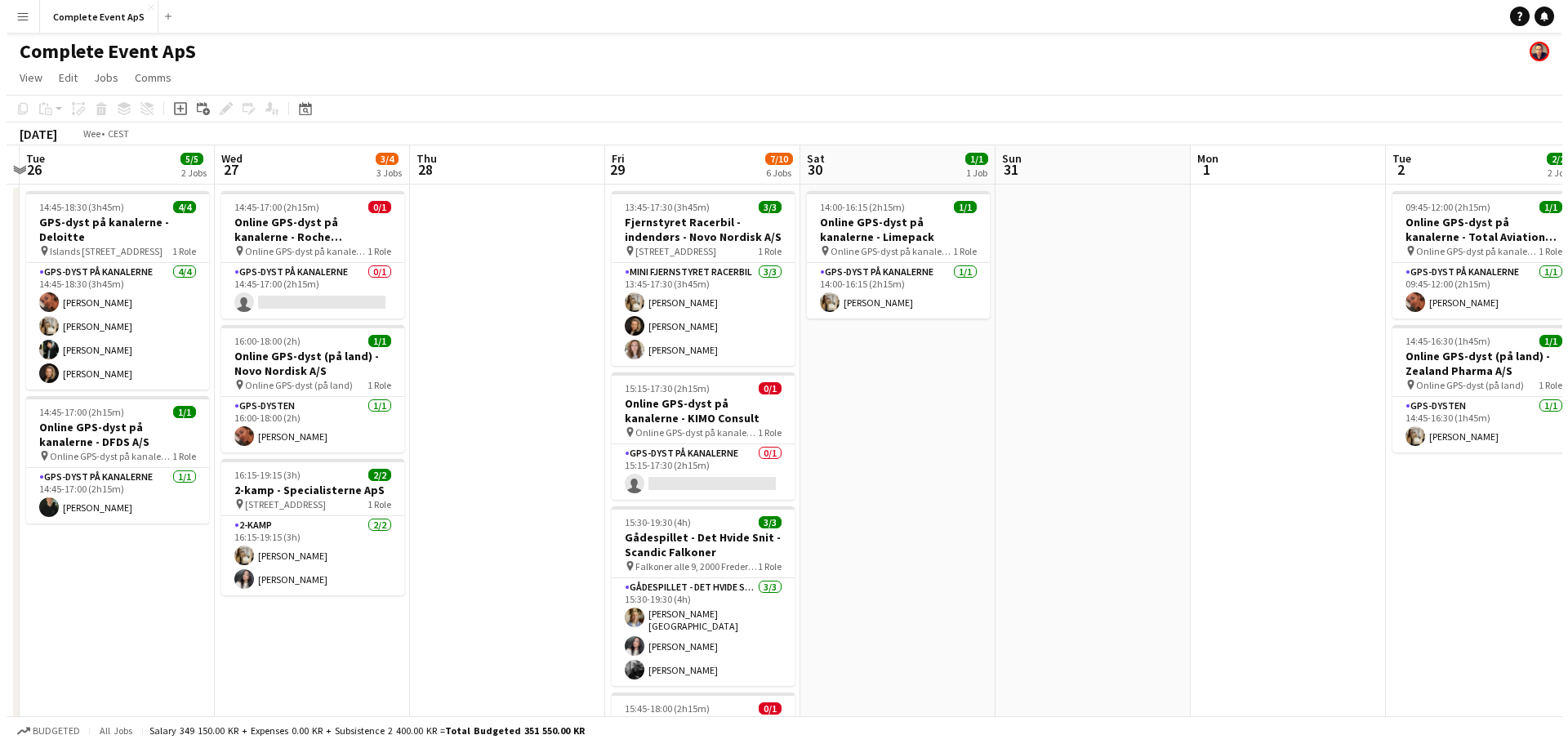
scroll to position [0, 418]
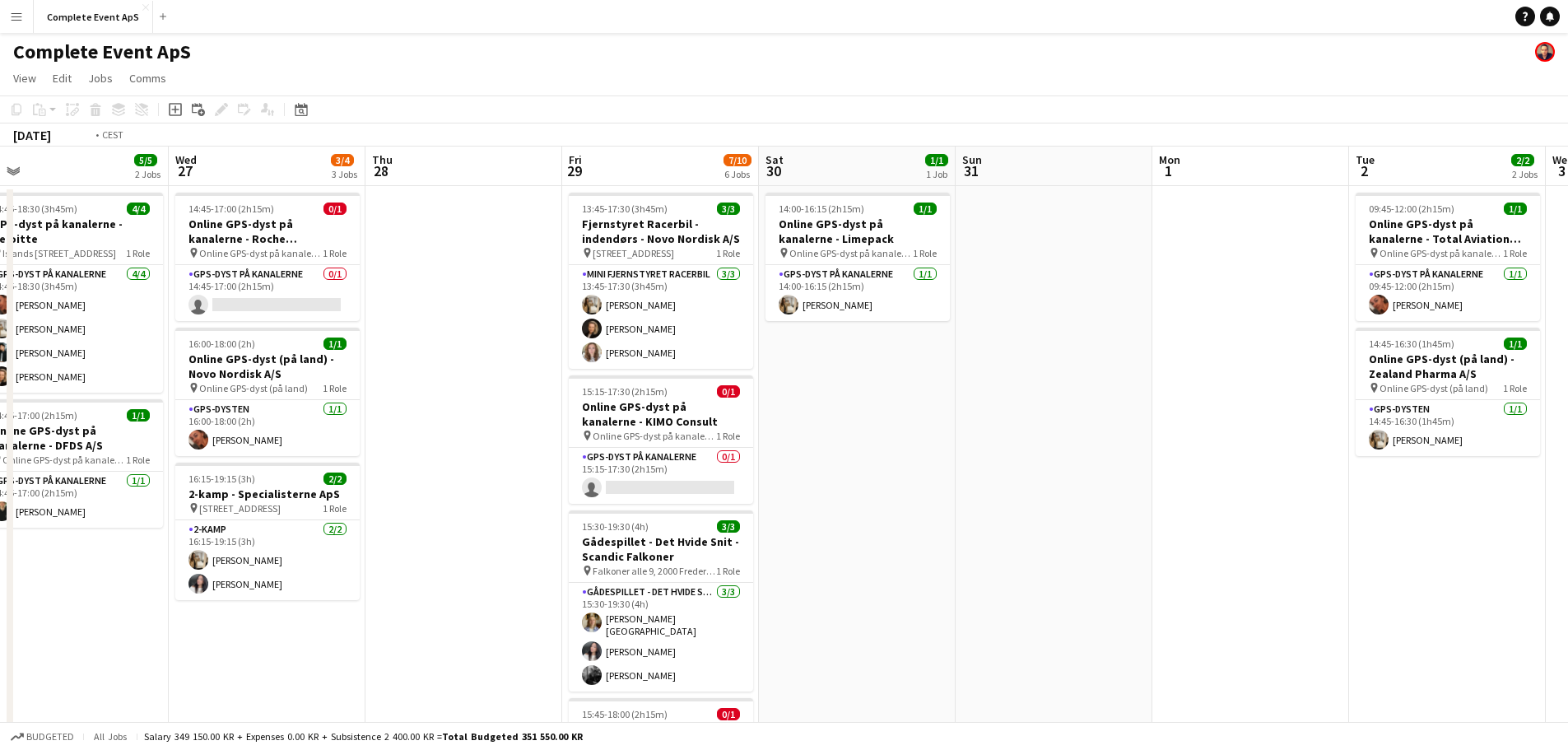
drag, startPoint x: 317, startPoint y: 438, endPoint x: 846, endPoint y: 482, distance: 530.8
click at [846, 482] on app-calendar-viewport "Sun 24 Mon 25 Tue 26 5/5 2 Jobs Wed 27 3/4 3 Jobs Thu 28 Fri 29 7/10 6 Jobs Sat…" at bounding box center [784, 639] width 1568 height 985
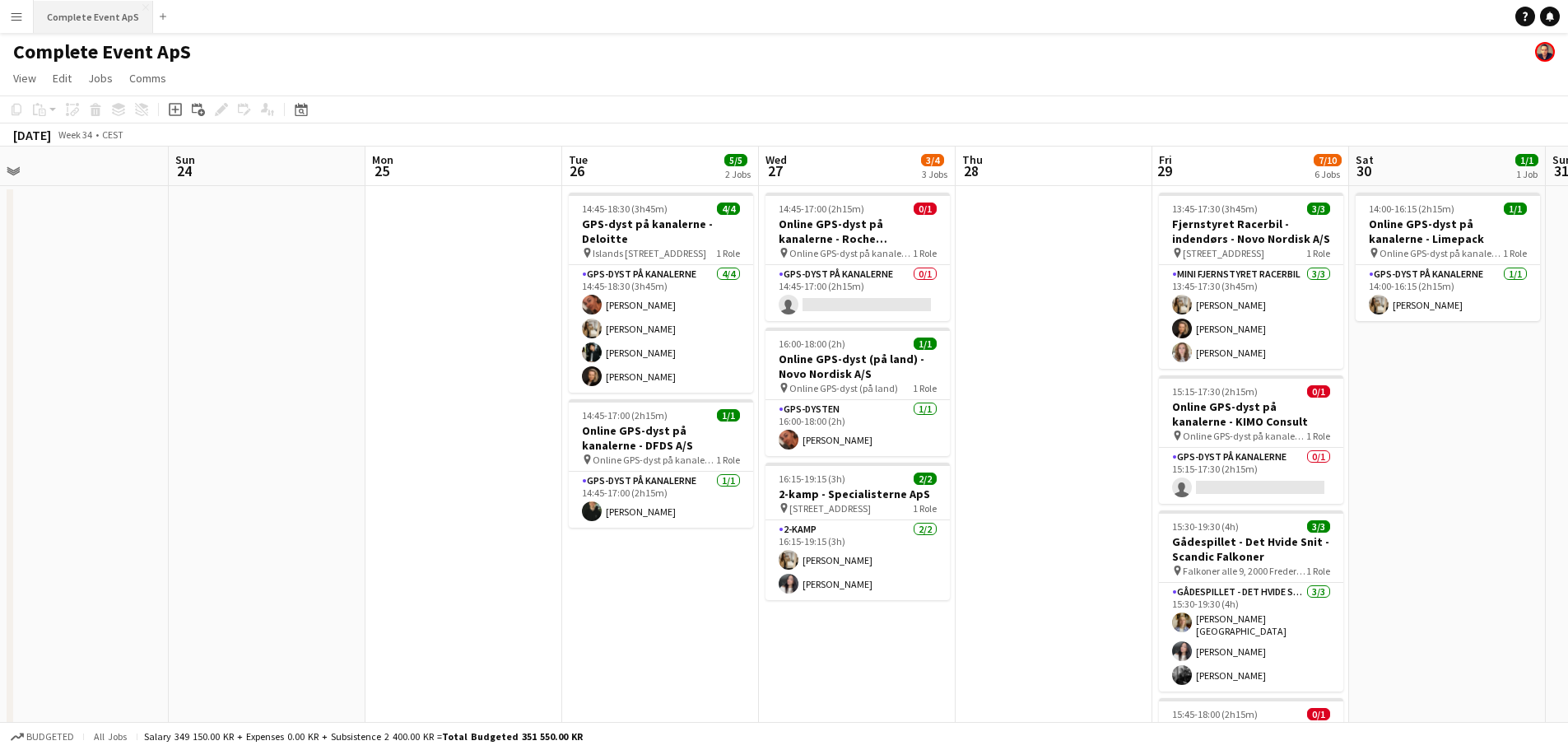
click at [99, 14] on button "Complete Event ApS Close" at bounding box center [93, 17] width 119 height 33
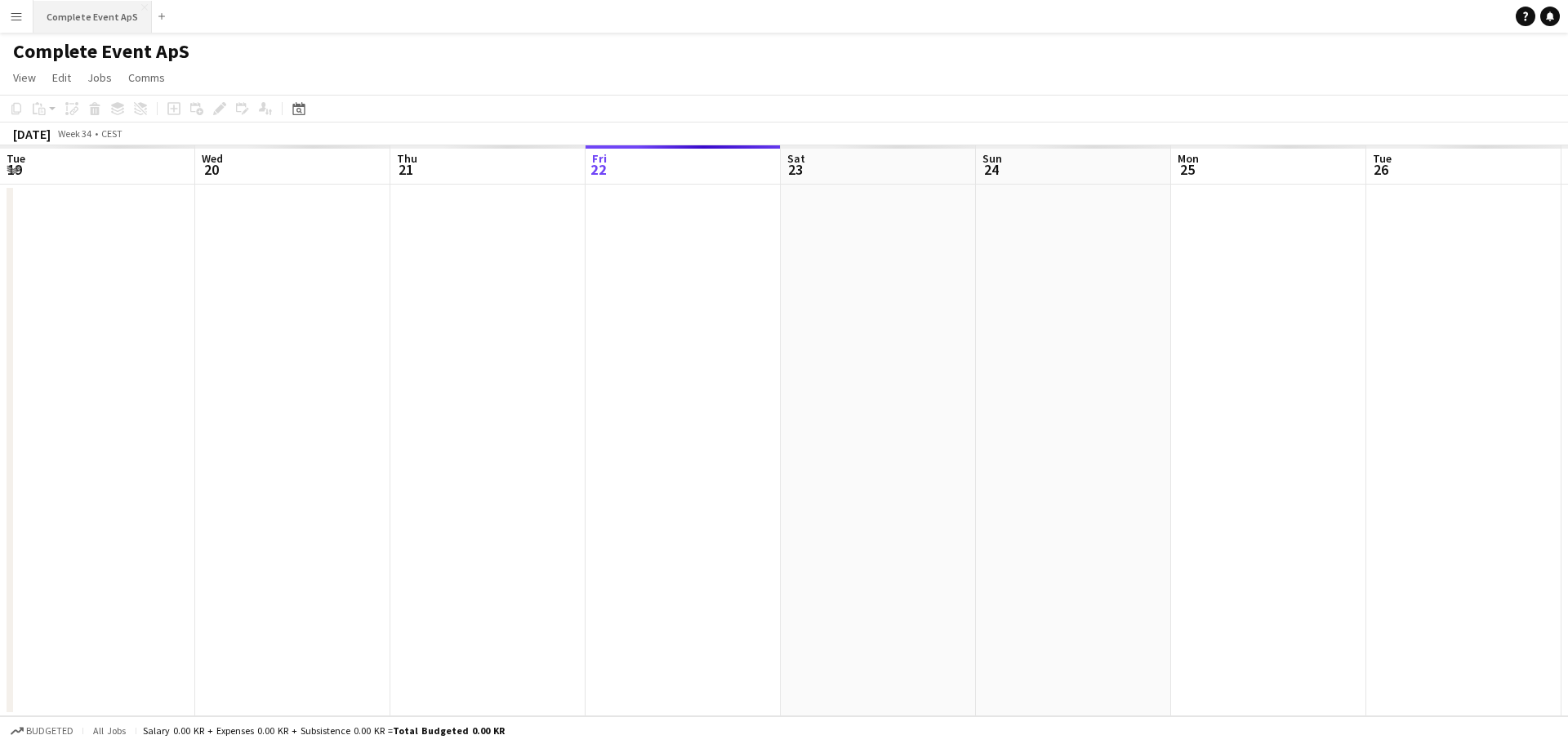
scroll to position [0, 390]
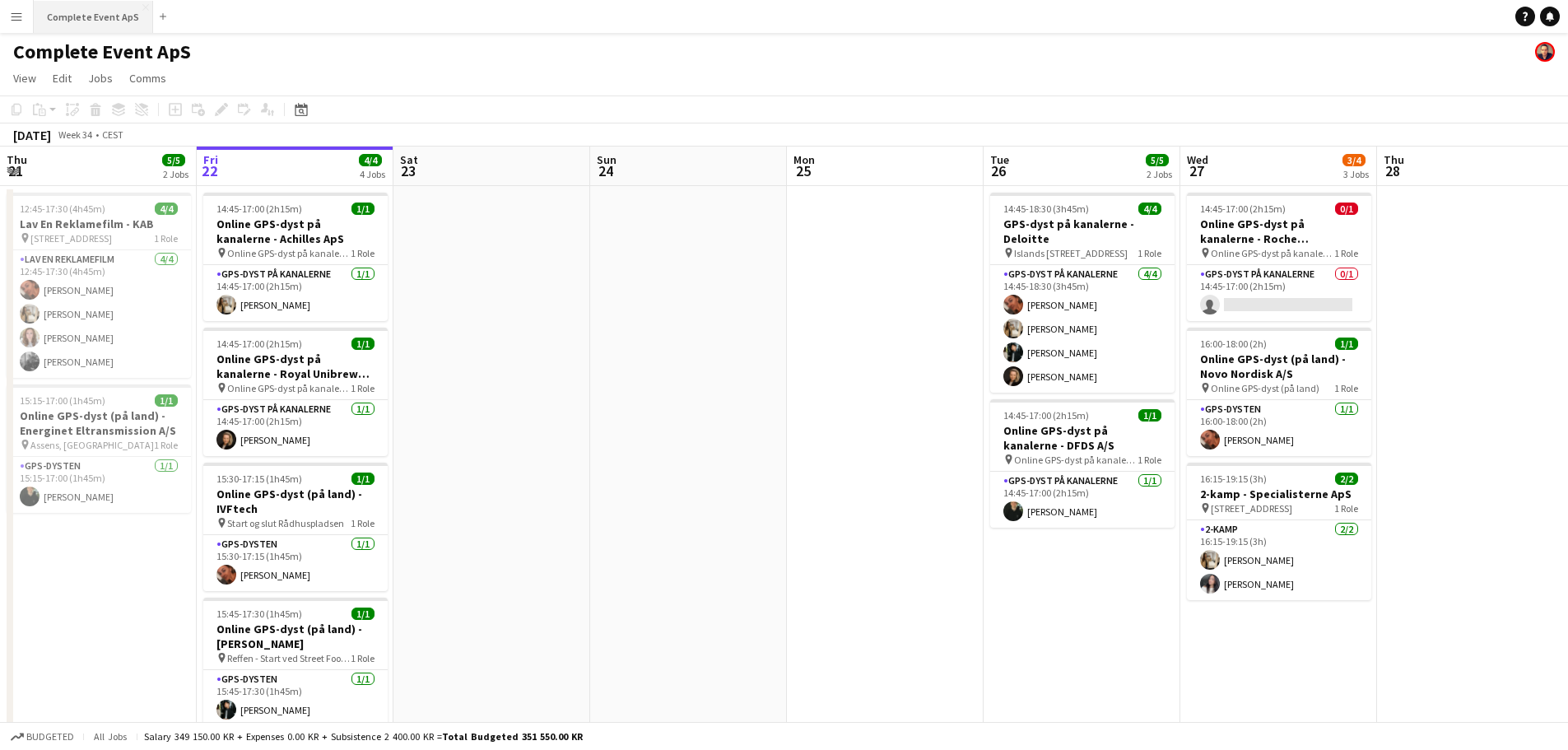
click at [80, 18] on button "Complete Event ApS Close" at bounding box center [93, 17] width 119 height 33
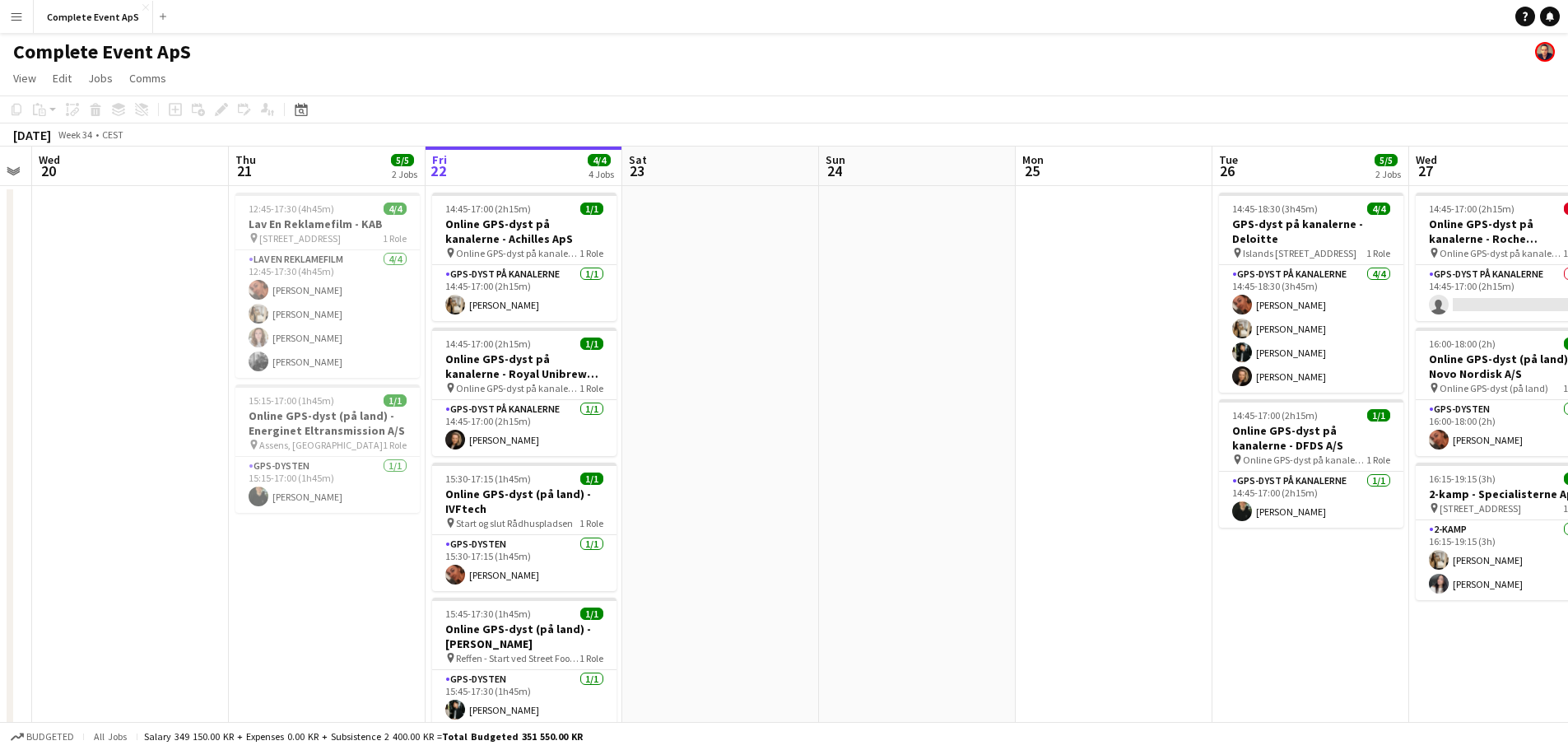
scroll to position [0, 361]
drag, startPoint x: 524, startPoint y: 275, endPoint x: 744, endPoint y: 274, distance: 220.0
click at [744, 274] on app-calendar-viewport "Mon 18 4/4 2 Jobs Tue 19 Wed 20 Thu 21 5/5 2 Jobs Fri 22 4/4 4 Jobs Sat 23 Sun …" at bounding box center [784, 639] width 1568 height 985
click at [302, 108] on icon "Date picker" at bounding box center [301, 109] width 14 height 14
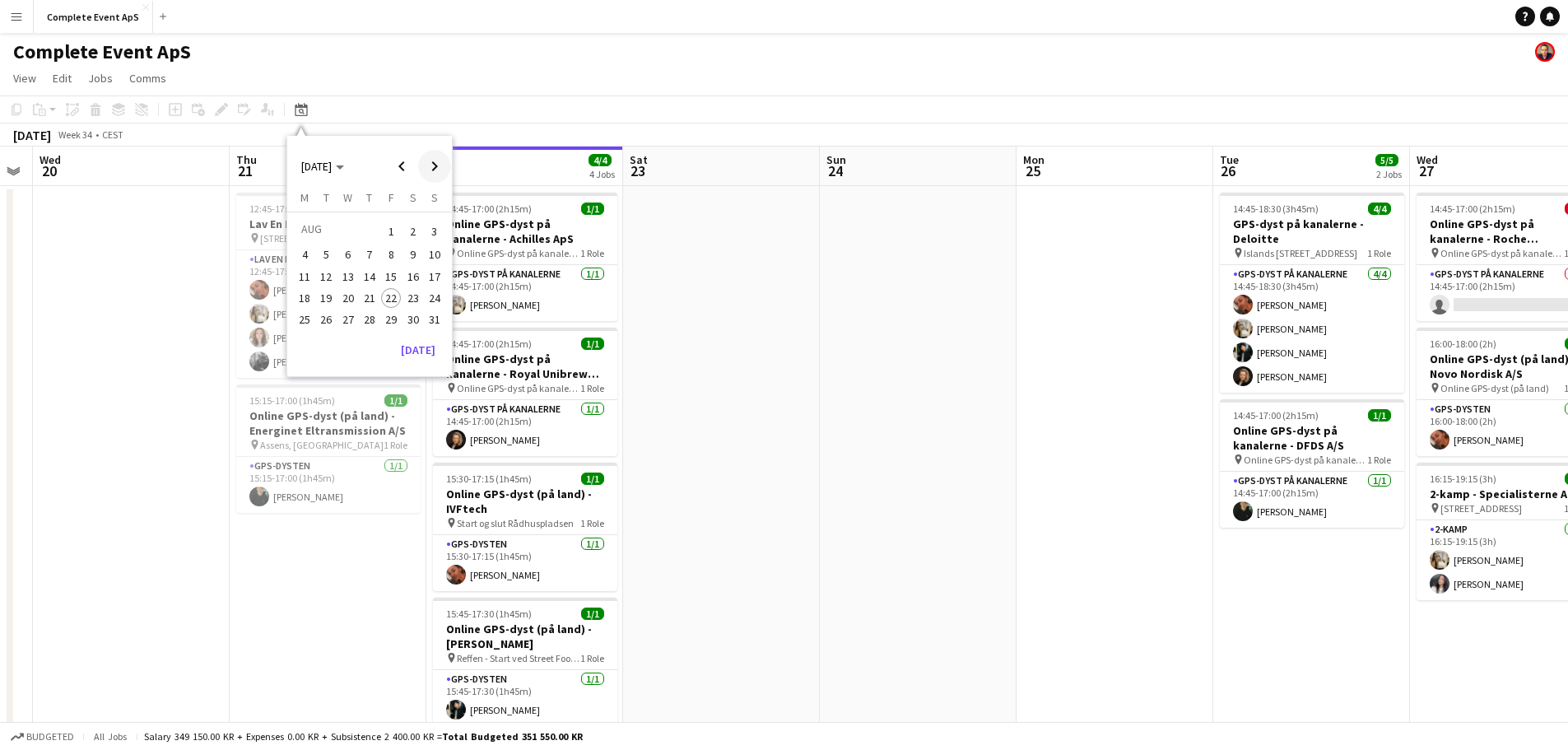
click at [437, 169] on span "Next month" at bounding box center [435, 166] width 33 height 33
click at [311, 313] on span "22" at bounding box center [305, 315] width 20 height 20
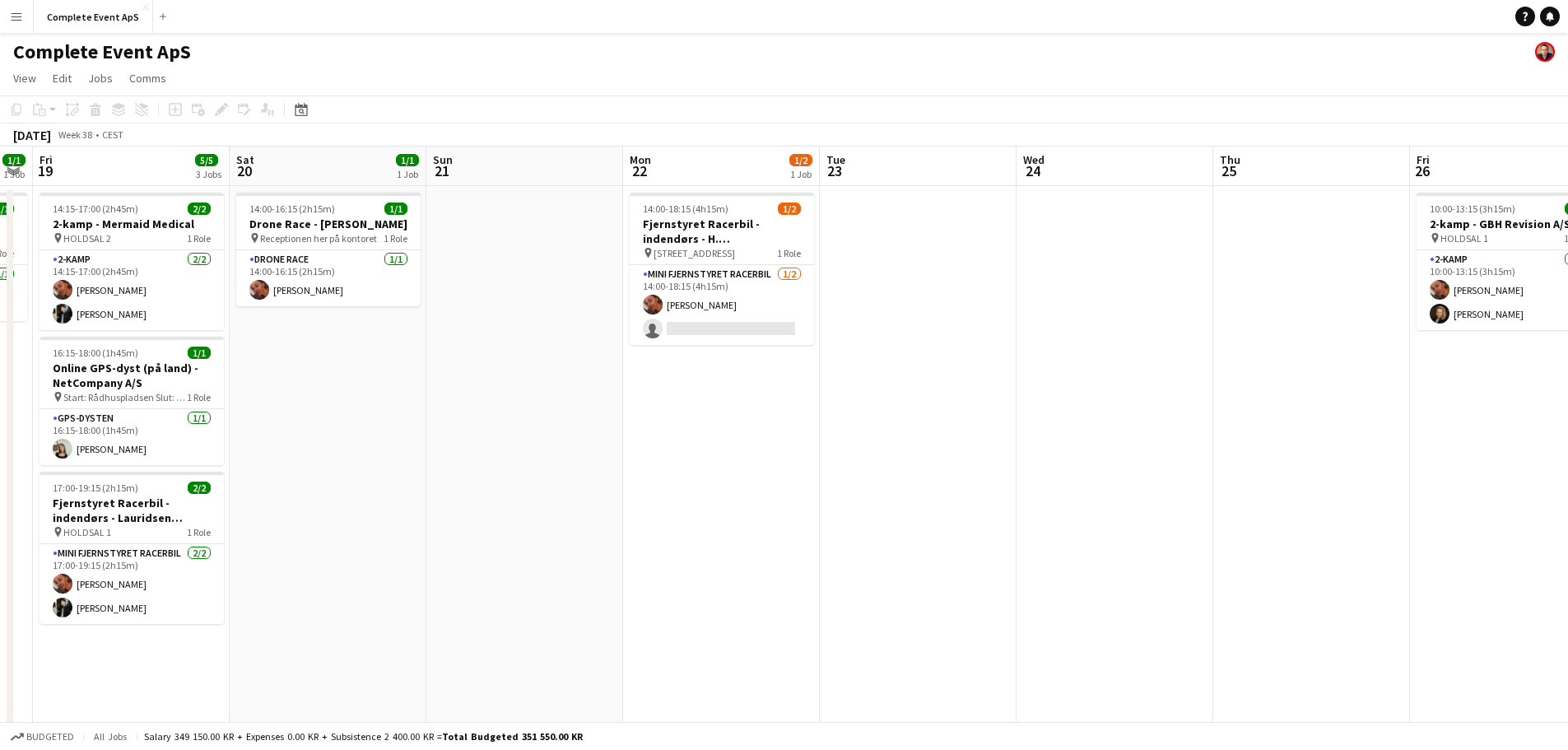
scroll to position [0, 567]
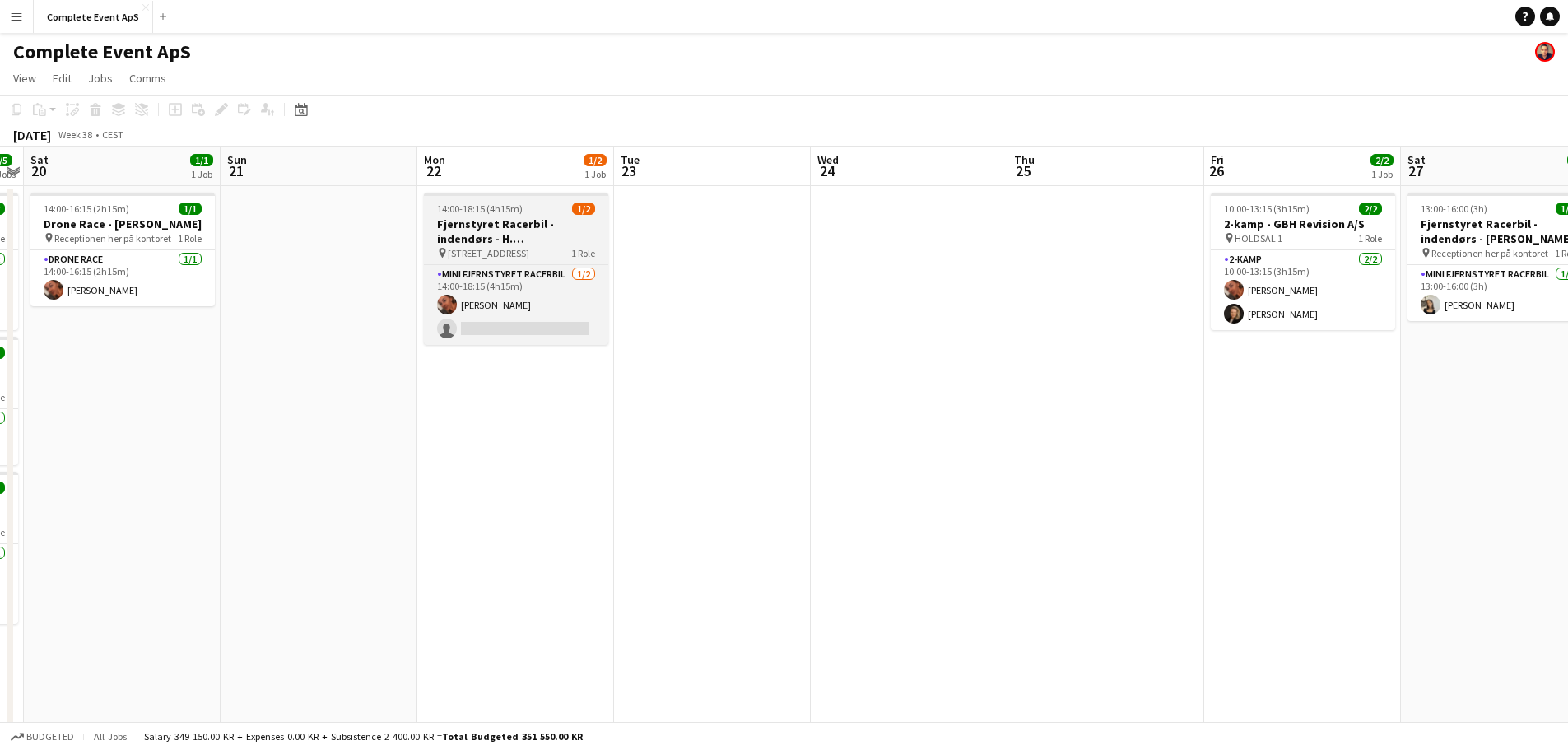
click at [515, 207] on span "14:00-18:15 (4h15m)" at bounding box center [480, 209] width 86 height 13
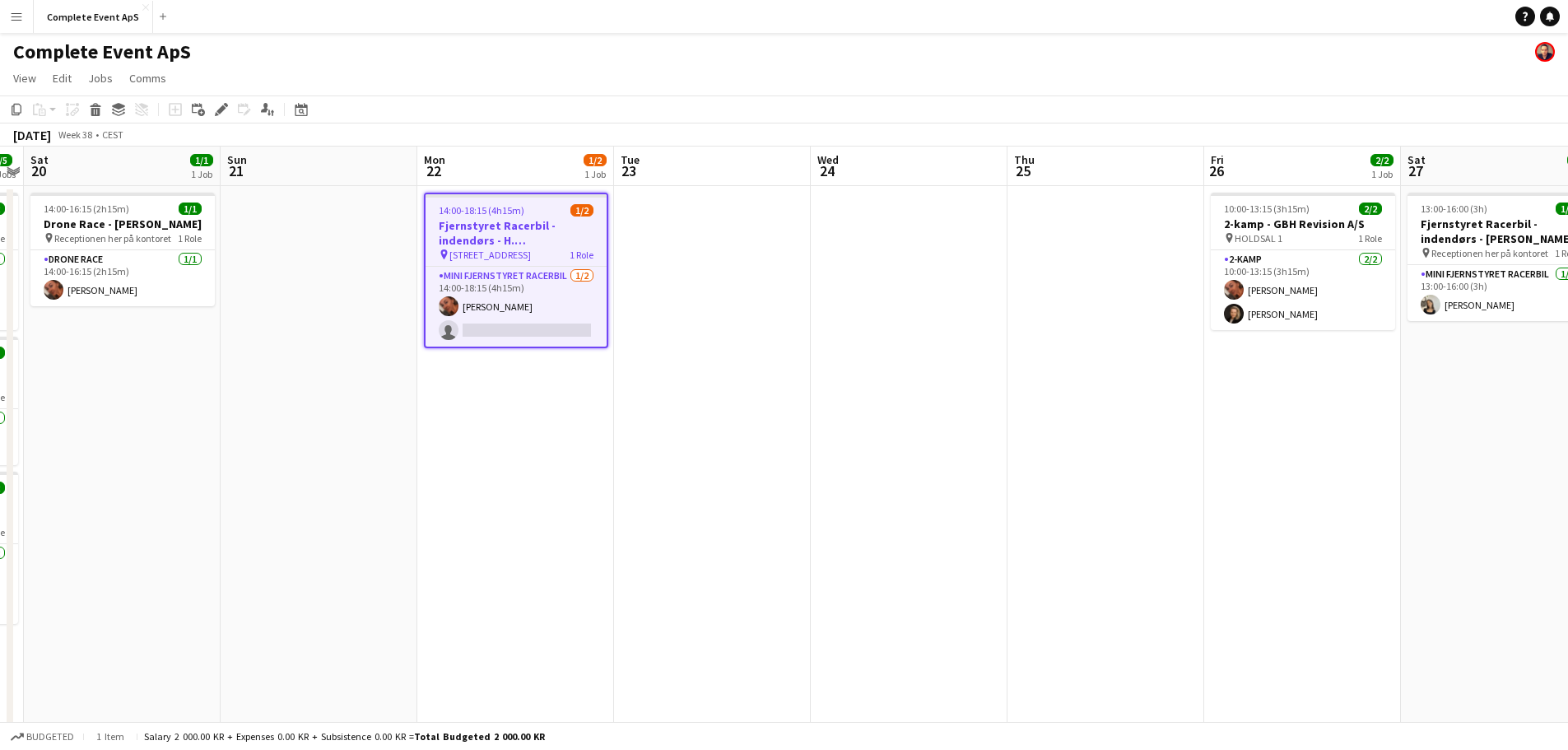
click at [696, 357] on app-date-cell at bounding box center [713, 659] width 197 height 946
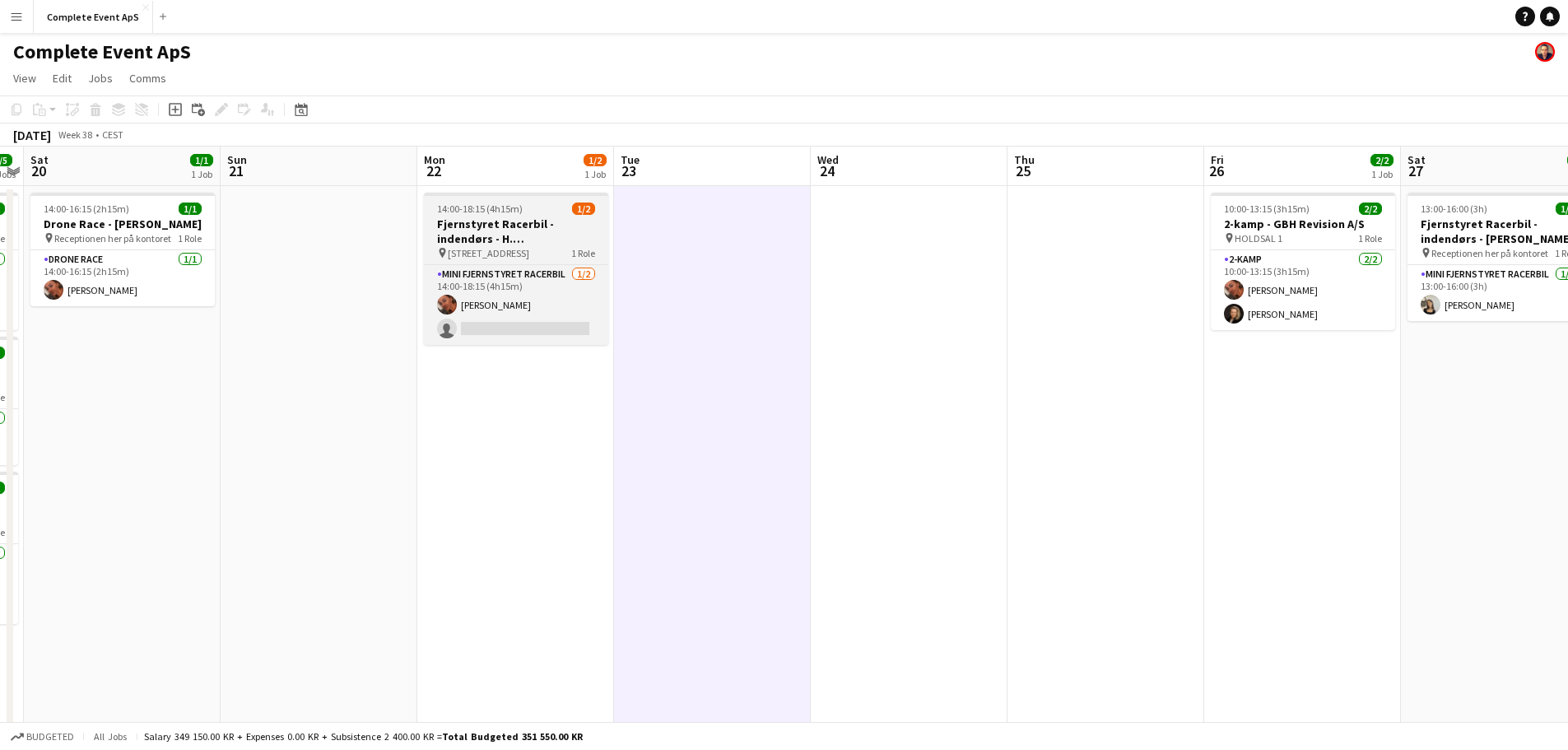
click at [530, 213] on div "14:00-18:15 (4h15m) 1/2" at bounding box center [516, 209] width 184 height 13
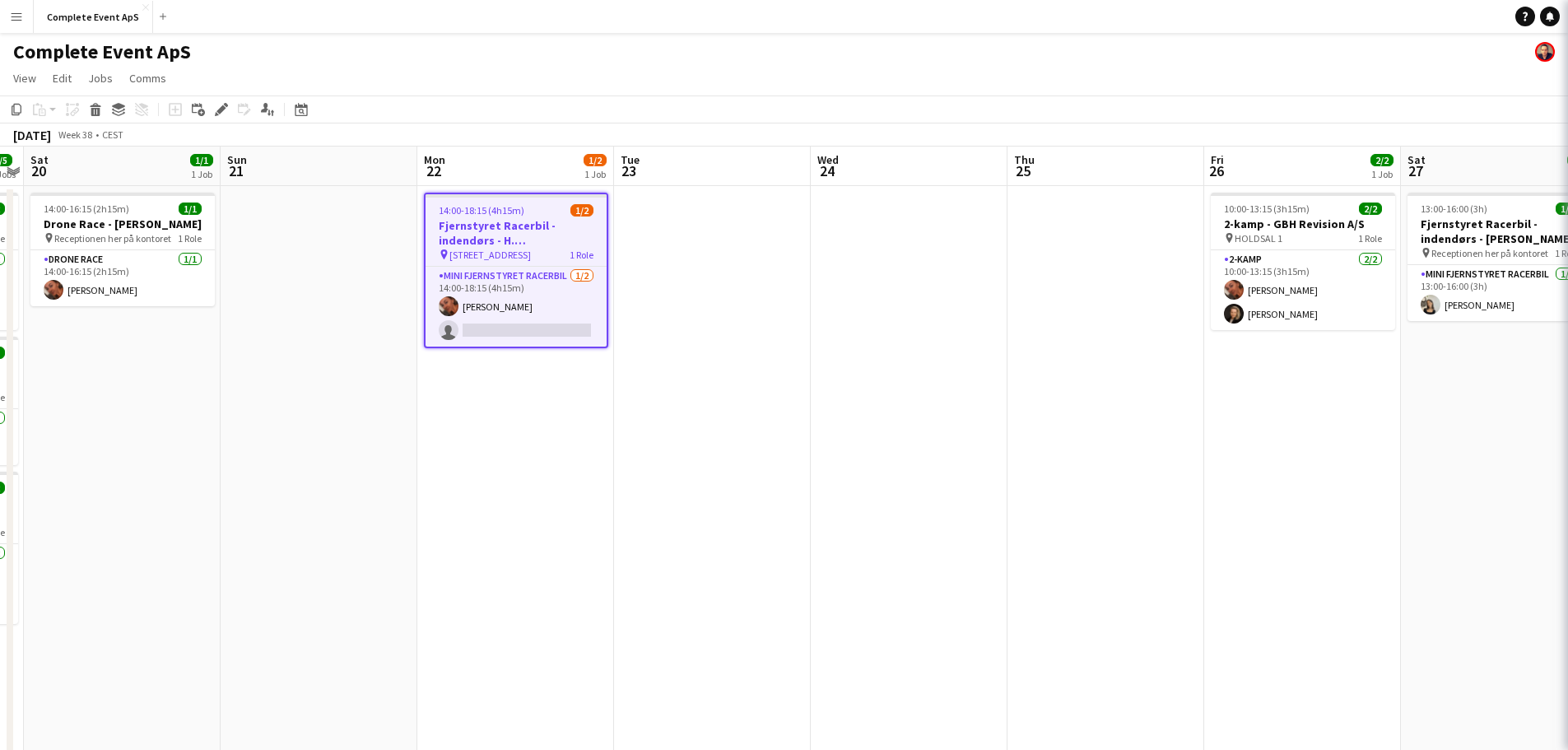
type input "**********"
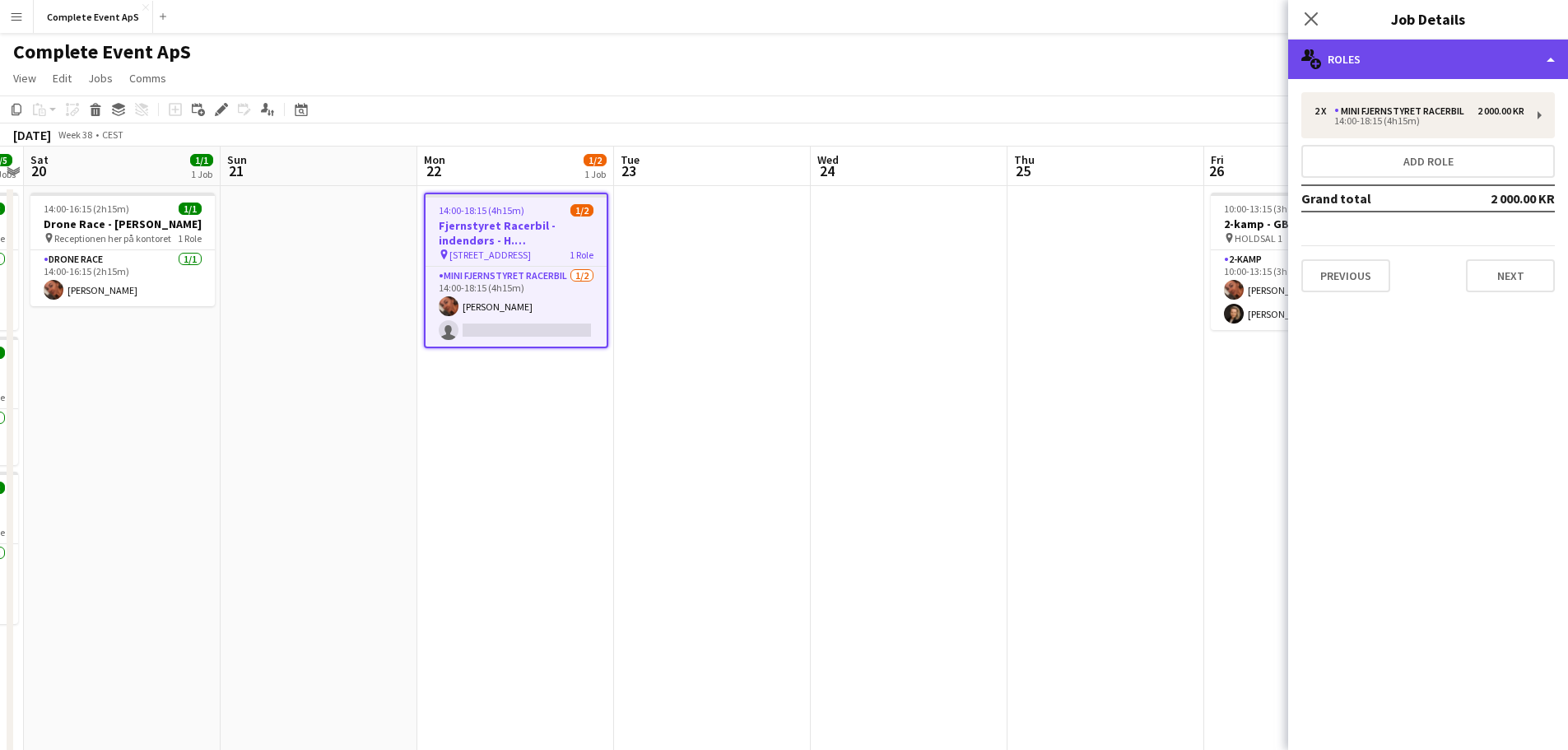
click at [1391, 60] on div "multiple-users-add Roles" at bounding box center [1429, 60] width 280 height 40
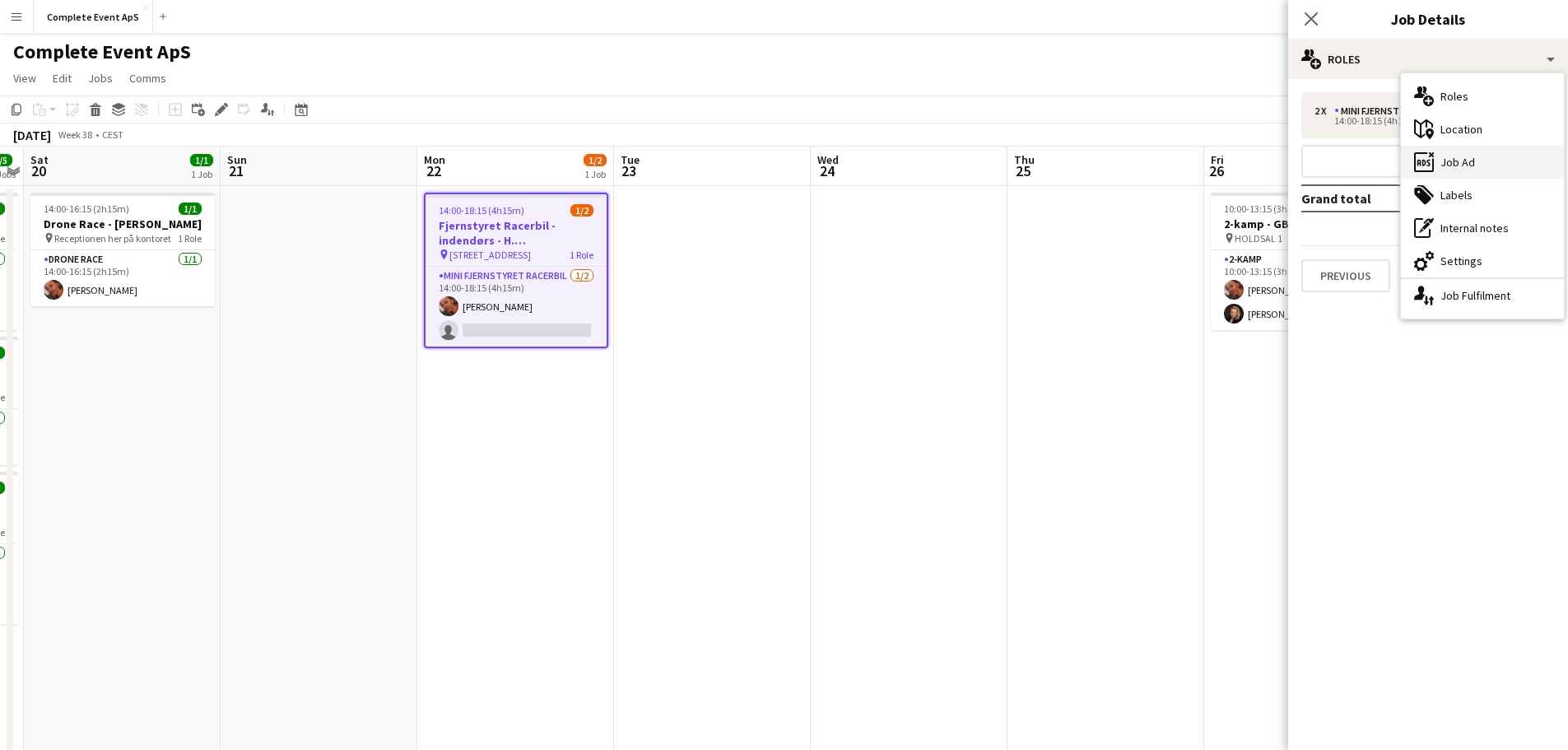
click at [1459, 162] on div "ads-window Job Ad" at bounding box center [1482, 162] width 163 height 33
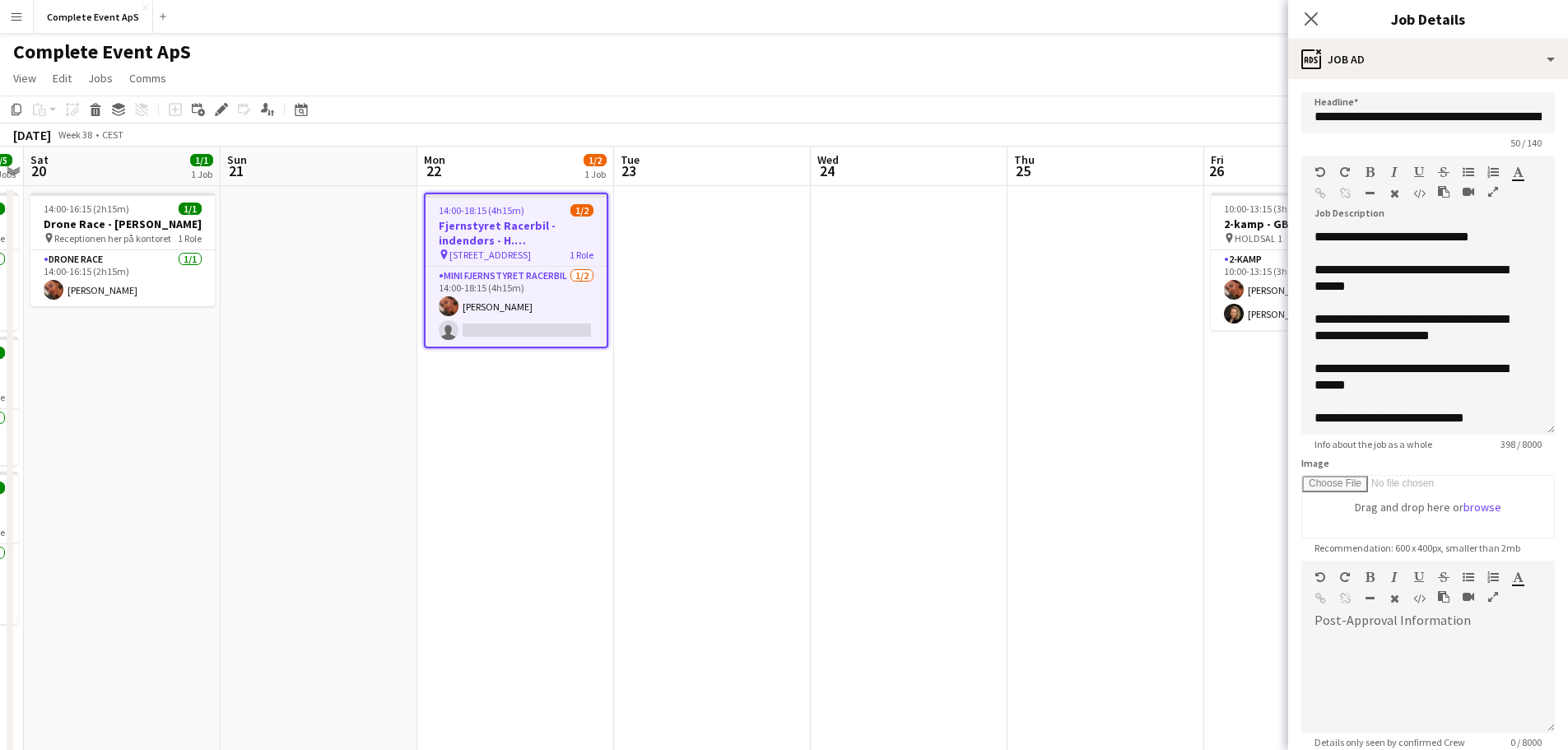
drag, startPoint x: 1538, startPoint y: 327, endPoint x: 1511, endPoint y: 433, distance: 109.4
click at [1535, 435] on div "**********" at bounding box center [1428, 332] width 254 height 206
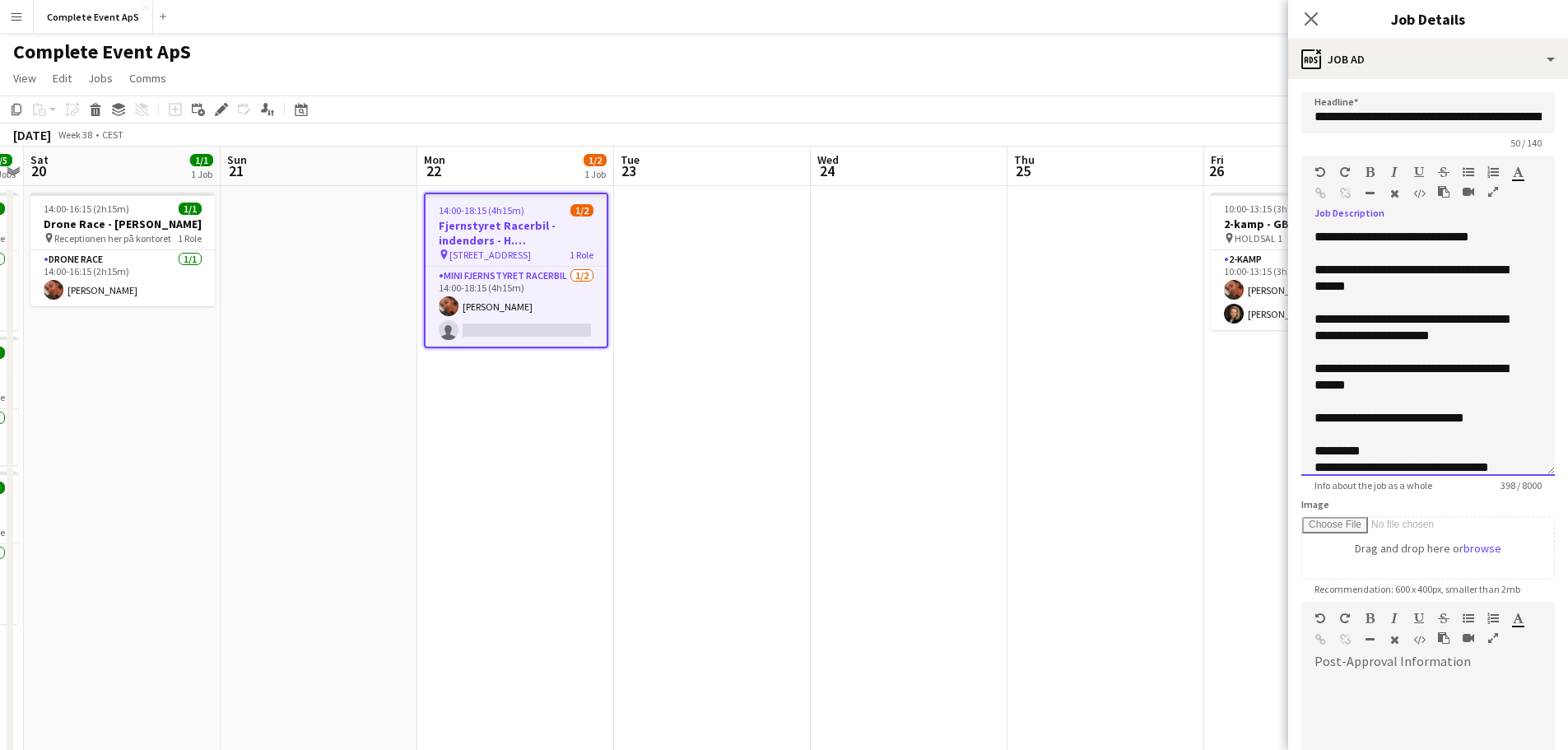
click at [1411, 367] on div "**********" at bounding box center [1416, 377] width 202 height 33
click at [930, 491] on app-date-cell at bounding box center [909, 659] width 197 height 946
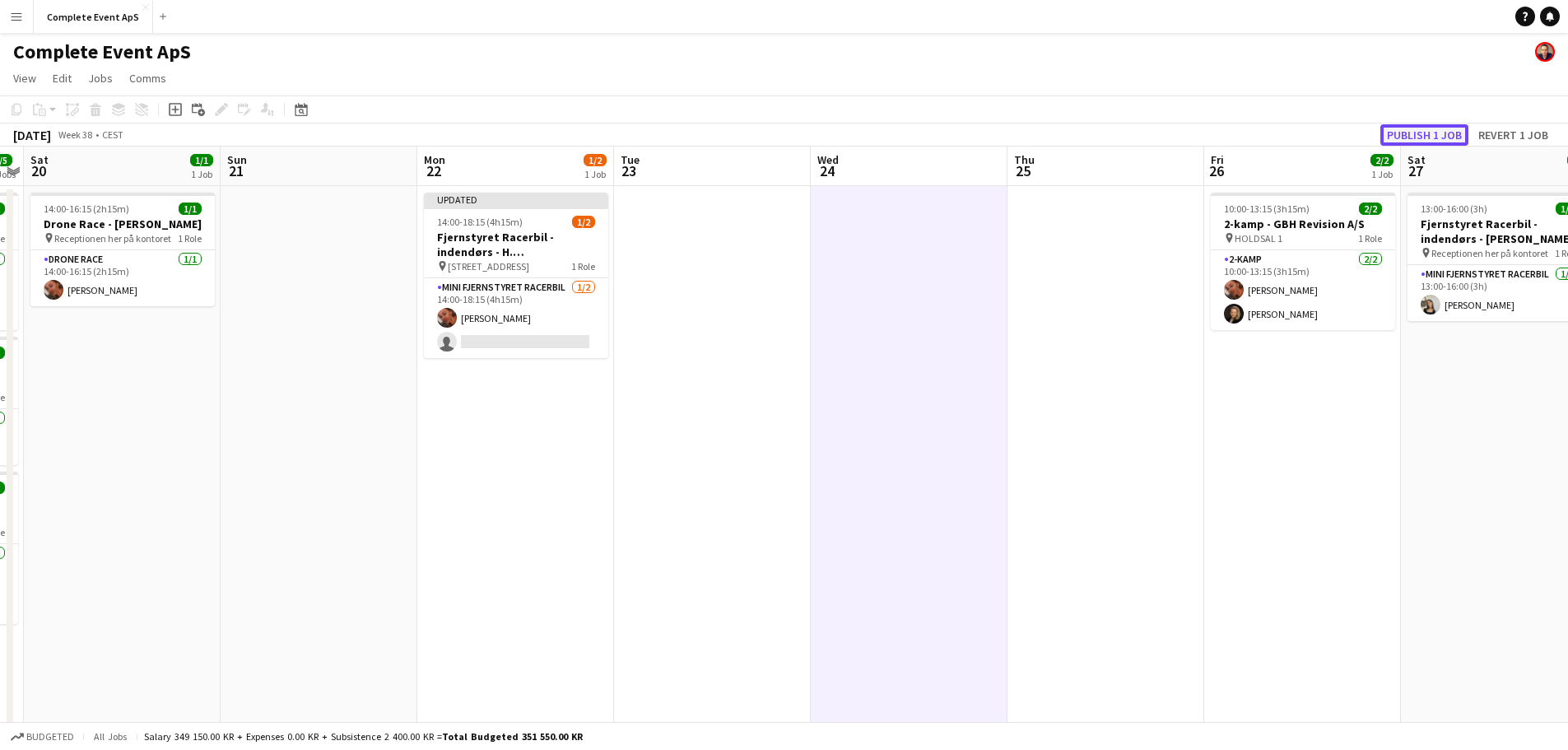
click at [1454, 127] on button "Publish 1 job" at bounding box center [1424, 136] width 88 height 22
